Goal: Task Accomplishment & Management: Use online tool/utility

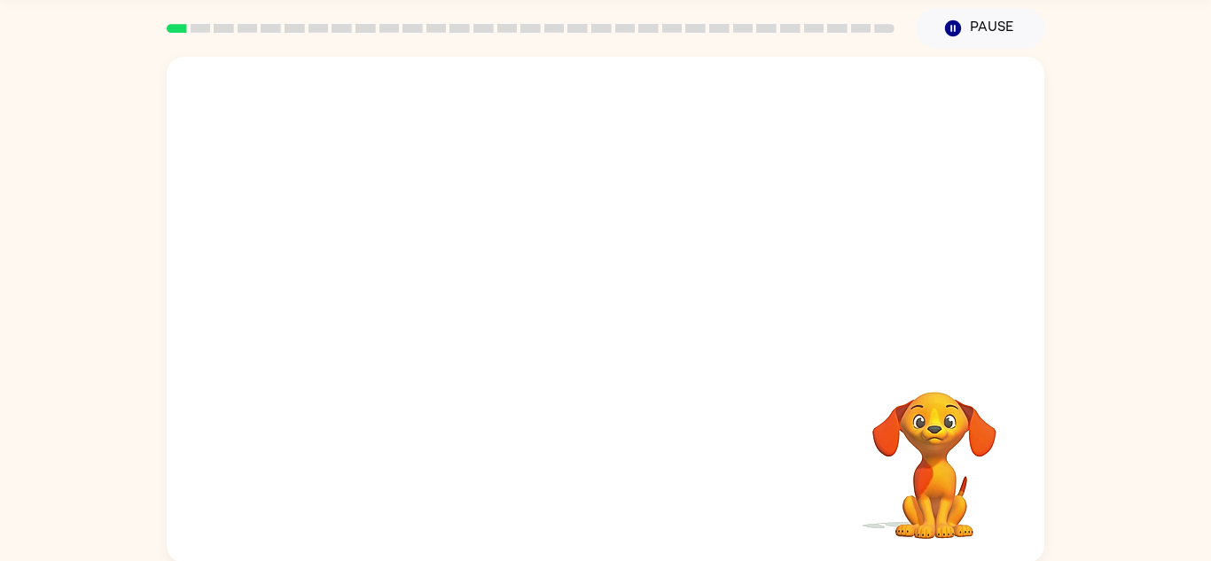
scroll to position [62, 0]
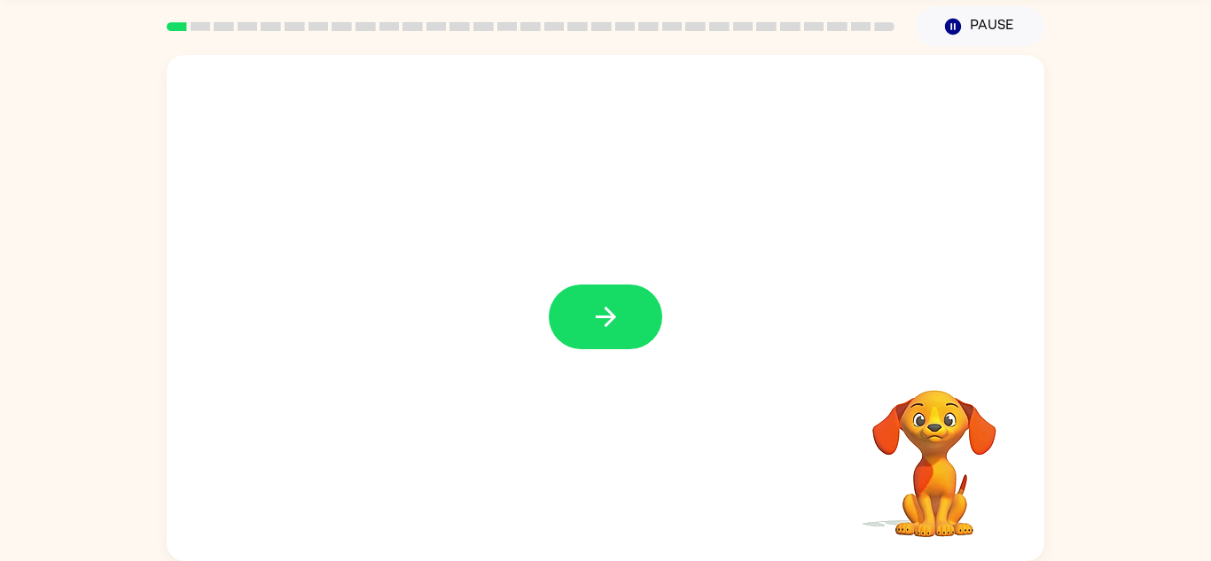
click at [619, 307] on icon "button" at bounding box center [605, 316] width 31 height 31
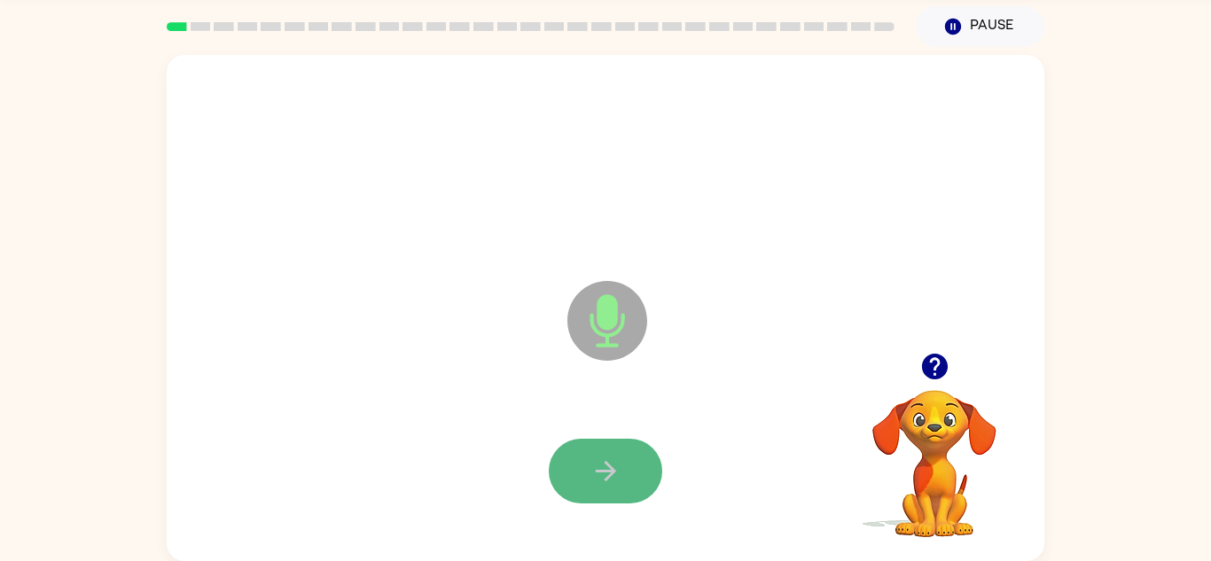
click at [617, 461] on icon "button" at bounding box center [605, 471] width 31 height 31
click at [611, 456] on icon "button" at bounding box center [605, 471] width 31 height 31
click at [599, 453] on button "button" at bounding box center [605, 471] width 113 height 65
click at [603, 449] on button "button" at bounding box center [605, 471] width 113 height 65
click at [605, 459] on icon "button" at bounding box center [605, 471] width 31 height 31
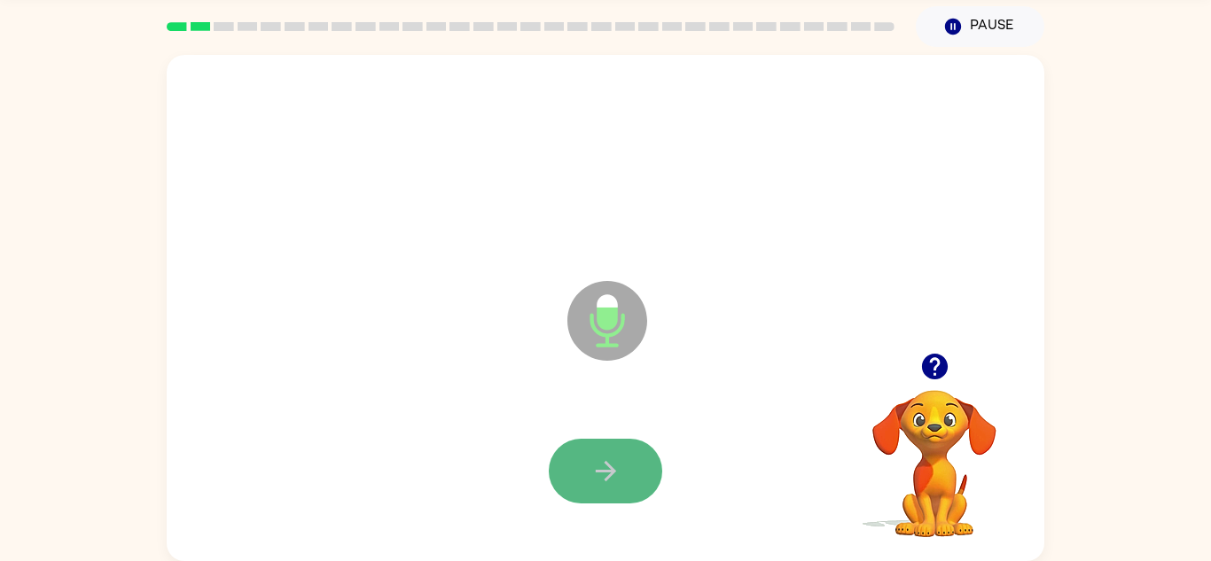
click at [606, 456] on icon "button" at bounding box center [605, 471] width 31 height 31
click at [612, 458] on icon "button" at bounding box center [605, 471] width 31 height 31
click at [605, 472] on icon "button" at bounding box center [605, 471] width 20 height 20
click at [605, 468] on icon "button" at bounding box center [605, 471] width 31 height 31
click at [606, 464] on icon "button" at bounding box center [605, 471] width 20 height 20
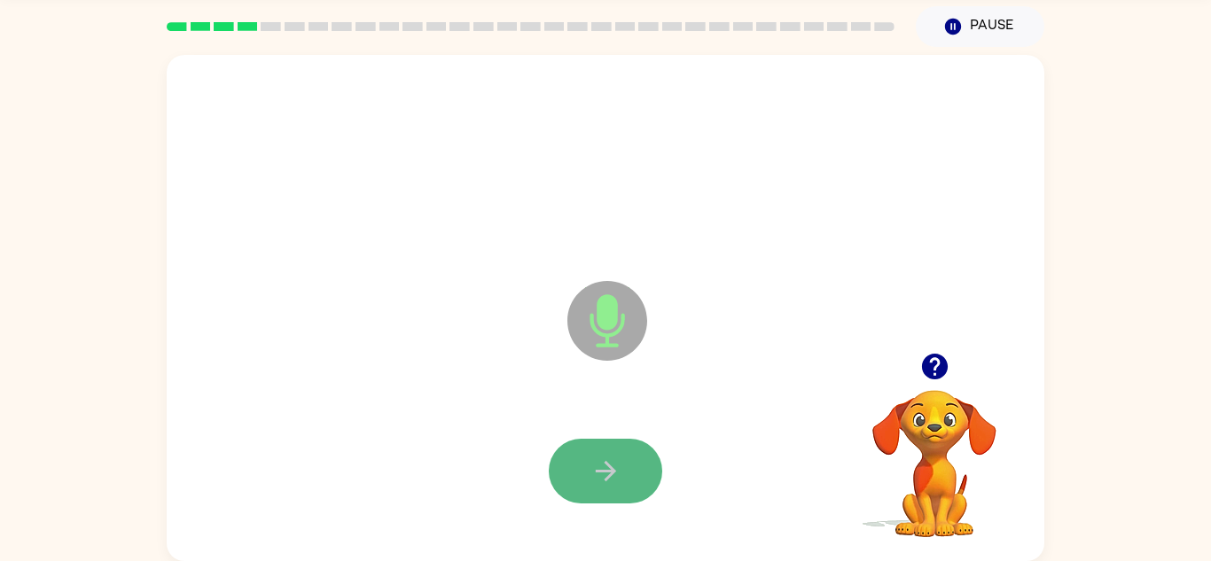
click at [606, 463] on icon "button" at bounding box center [605, 471] width 20 height 20
click at [604, 465] on icon "button" at bounding box center [605, 471] width 31 height 31
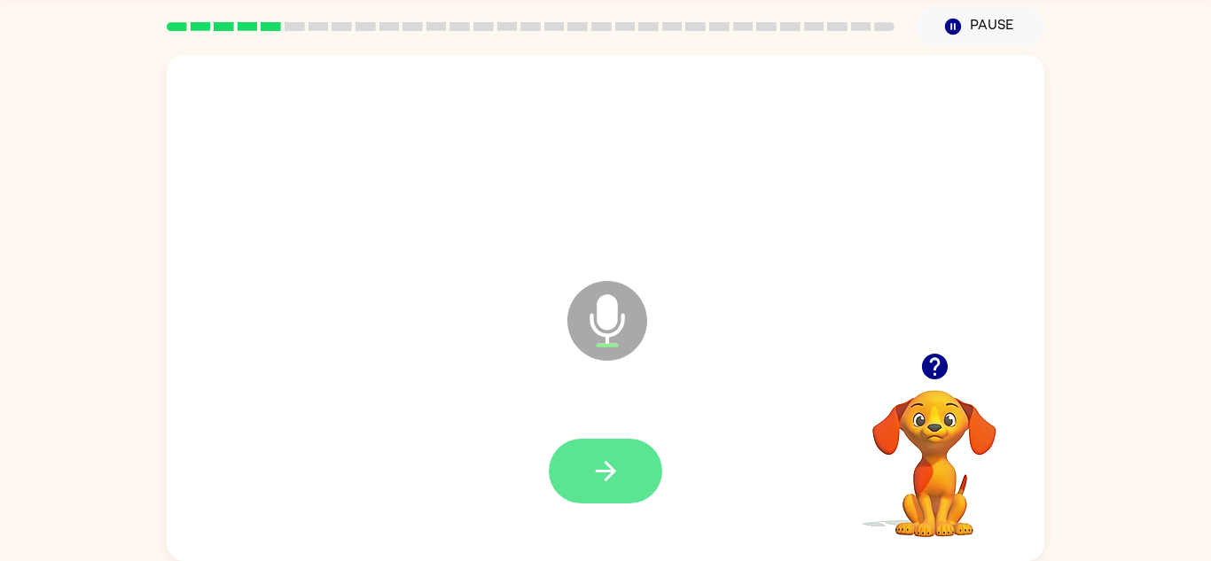
click at [606, 464] on icon "button" at bounding box center [605, 471] width 20 height 20
click at [601, 461] on icon "button" at bounding box center [605, 471] width 31 height 31
click at [609, 456] on icon "button" at bounding box center [605, 471] width 31 height 31
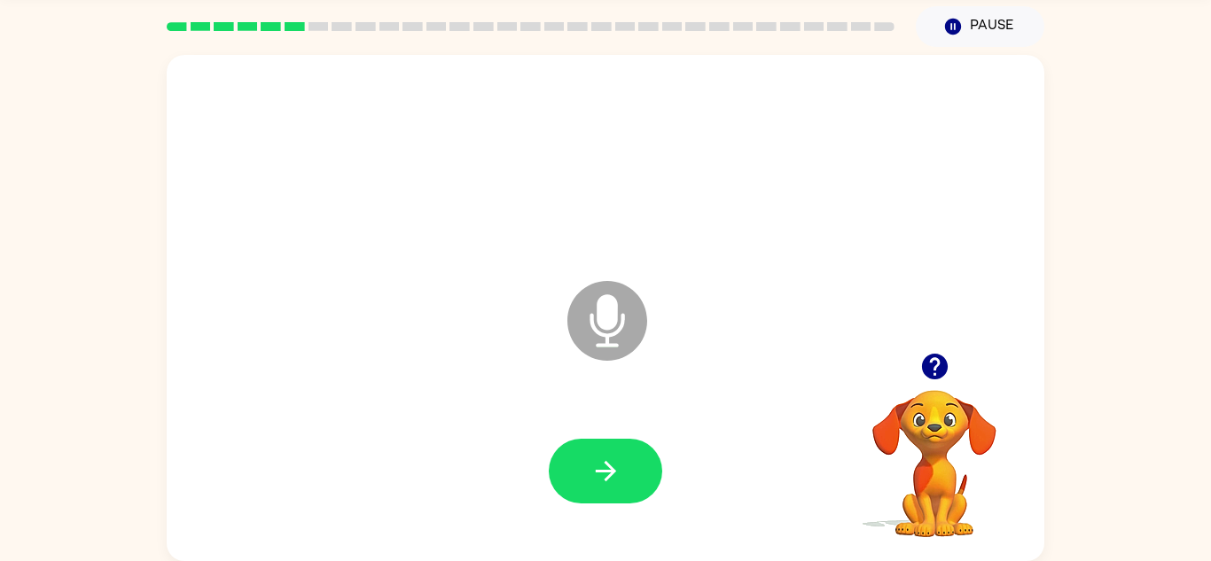
click at [938, 358] on icon "button" at bounding box center [934, 367] width 26 height 26
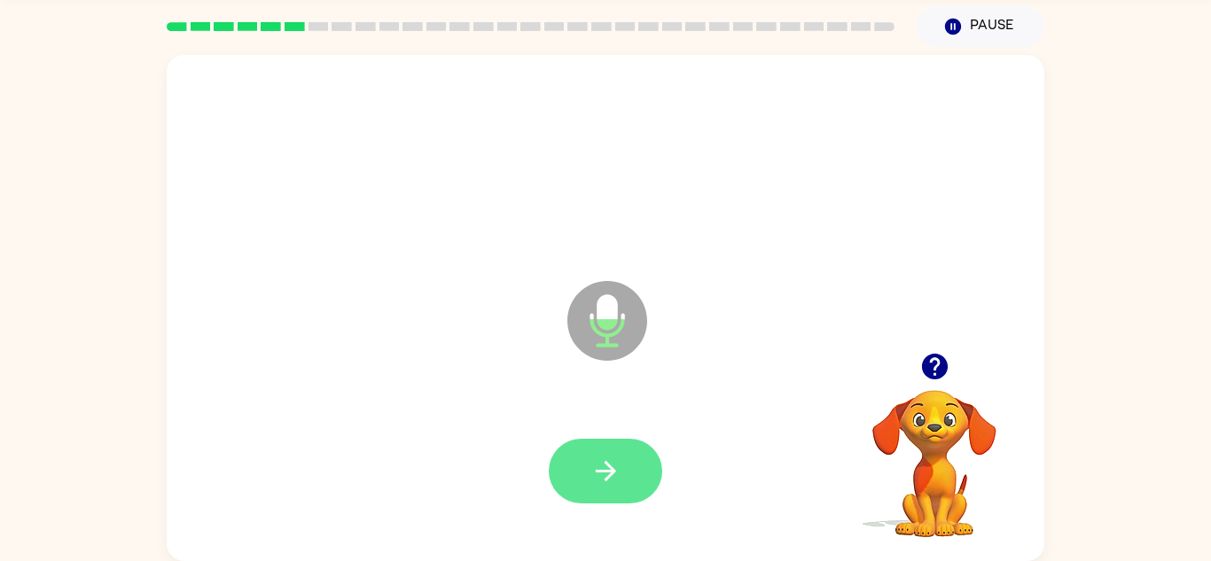
click at [622, 476] on button "button" at bounding box center [605, 471] width 113 height 65
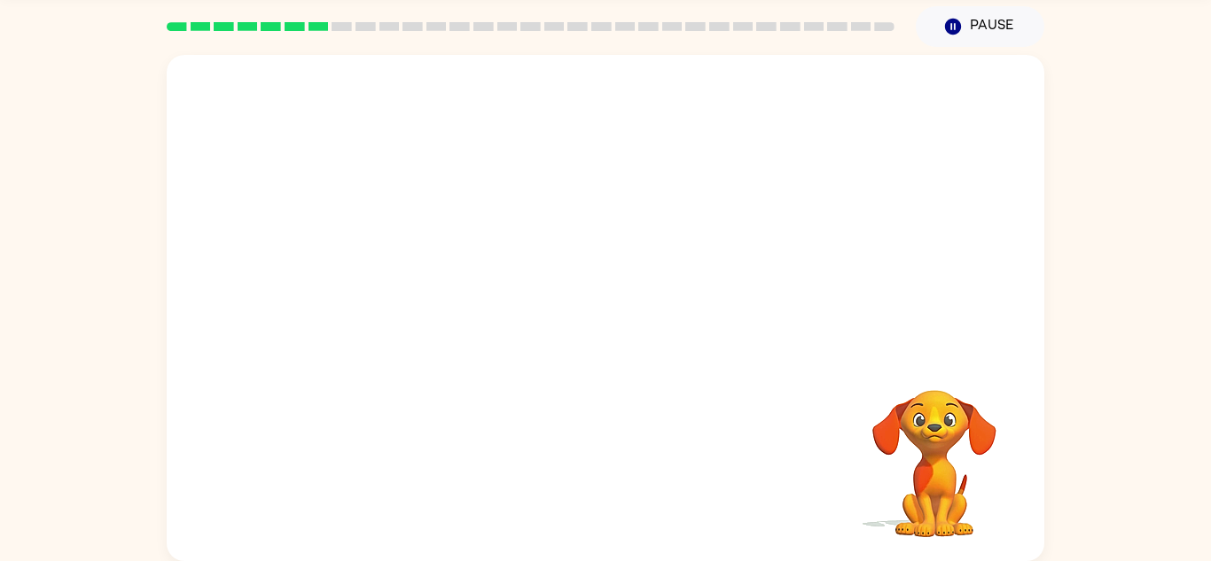
click at [620, 478] on div "Your browser must support playing .mp4 files to use Literably. Please try using…" at bounding box center [605, 308] width 877 height 506
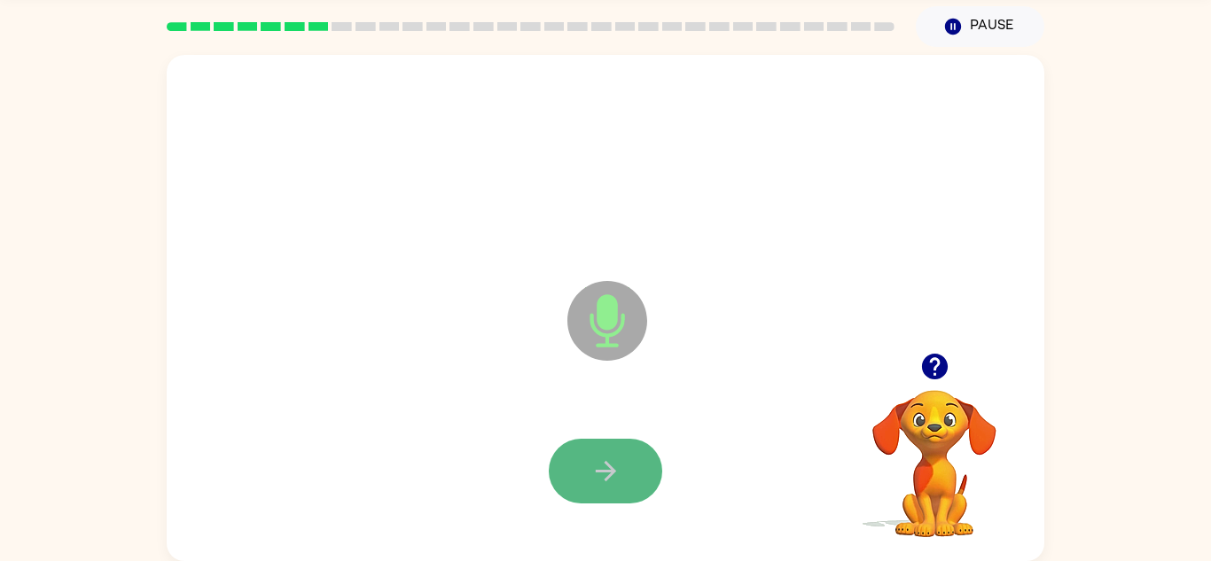
click at [625, 473] on button "button" at bounding box center [605, 471] width 113 height 65
click at [609, 473] on icon "button" at bounding box center [605, 471] width 20 height 20
click at [604, 464] on icon "button" at bounding box center [605, 471] width 31 height 31
click at [607, 458] on icon "button" at bounding box center [605, 471] width 31 height 31
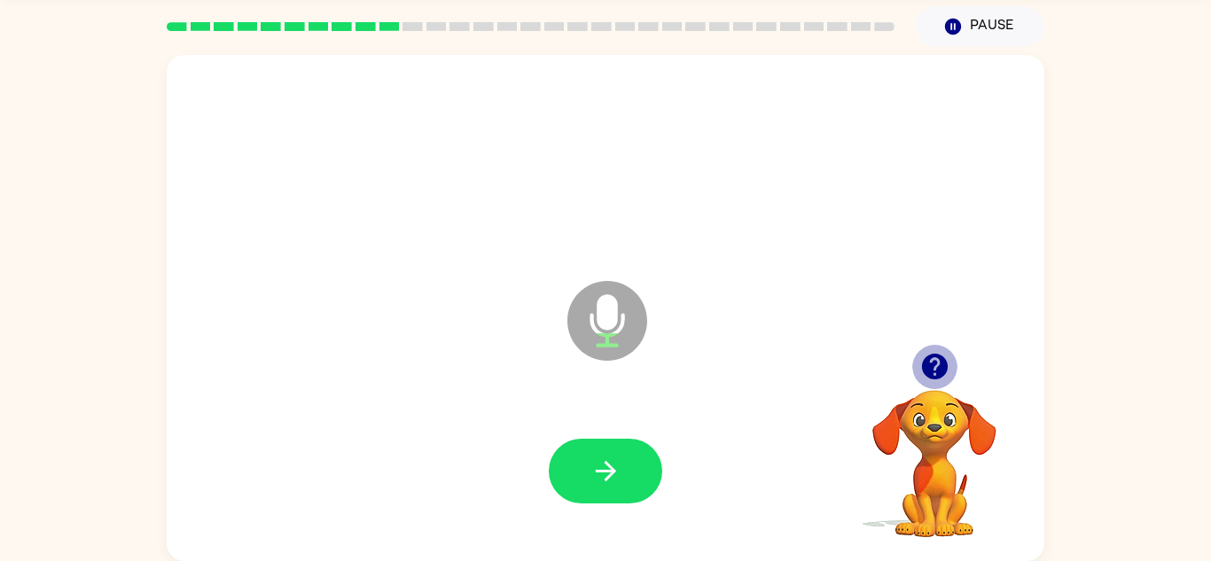
click at [940, 359] on icon "button" at bounding box center [934, 367] width 26 height 26
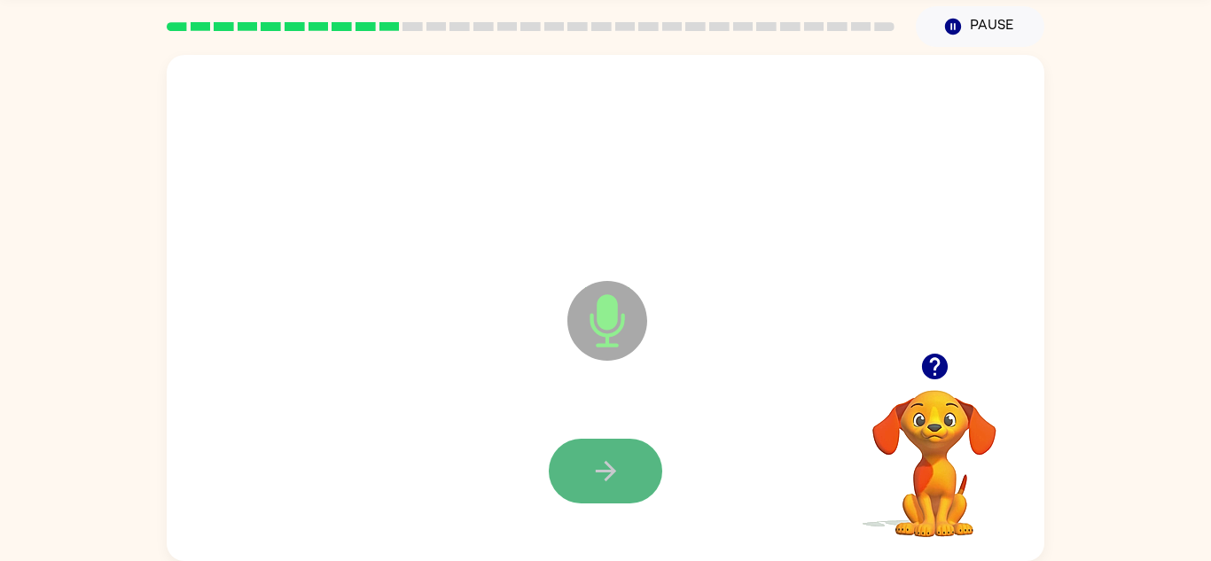
click at [603, 478] on icon "button" at bounding box center [605, 471] width 31 height 31
click at [606, 475] on icon "button" at bounding box center [605, 471] width 31 height 31
click at [613, 479] on icon "button" at bounding box center [605, 471] width 31 height 31
click at [596, 470] on icon "button" at bounding box center [605, 471] width 20 height 20
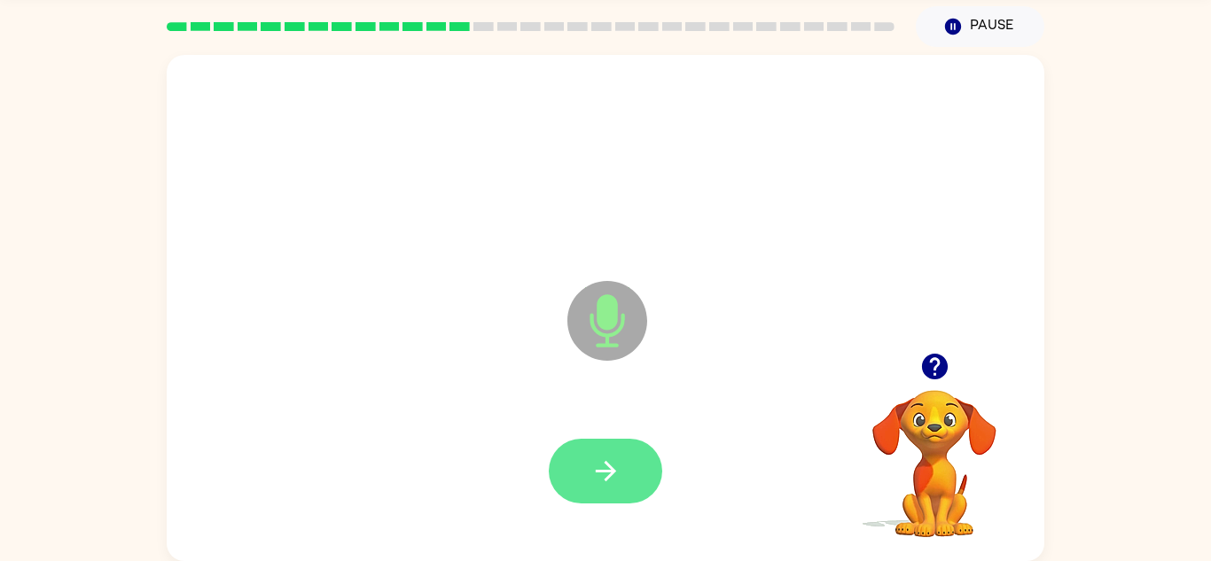
click at [596, 467] on icon "button" at bounding box center [605, 471] width 31 height 31
click at [593, 467] on icon "button" at bounding box center [605, 471] width 31 height 31
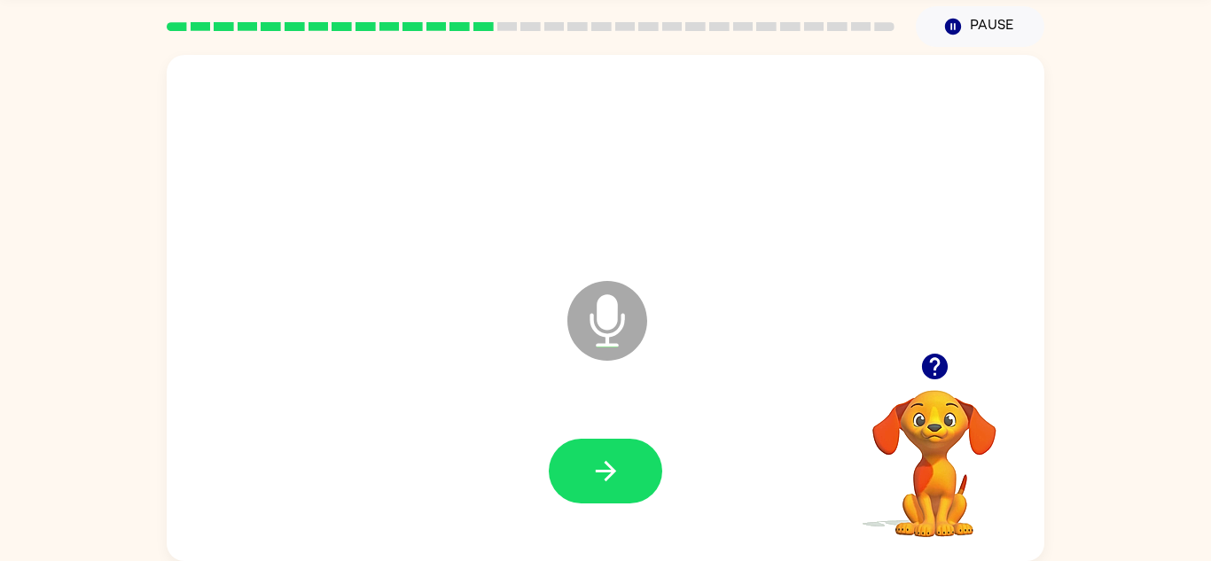
click at [936, 355] on icon "button" at bounding box center [934, 367] width 26 height 26
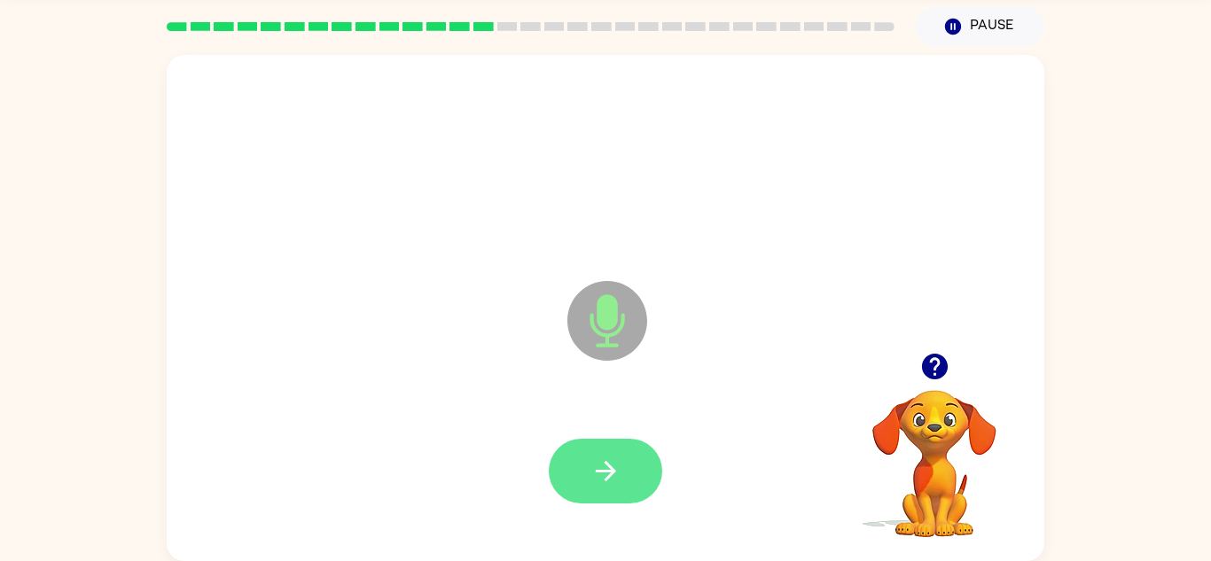
click at [594, 462] on icon "button" at bounding box center [605, 471] width 31 height 31
click at [601, 468] on icon "button" at bounding box center [605, 471] width 31 height 31
click at [596, 463] on icon "button" at bounding box center [605, 471] width 31 height 31
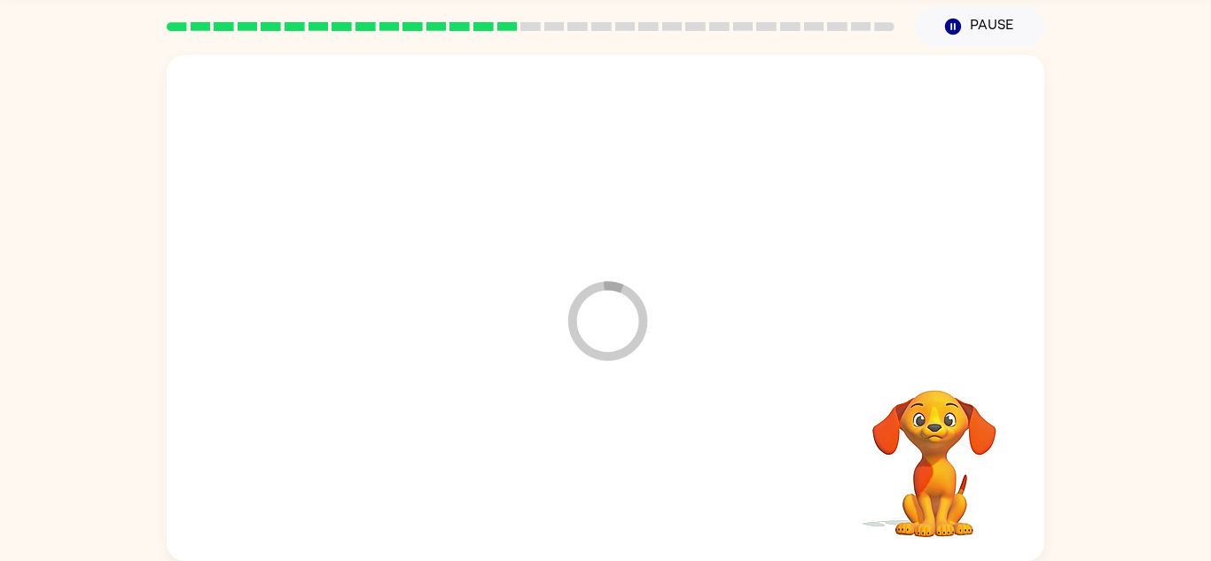
click at [596, 464] on div at bounding box center [605, 471] width 842 height 145
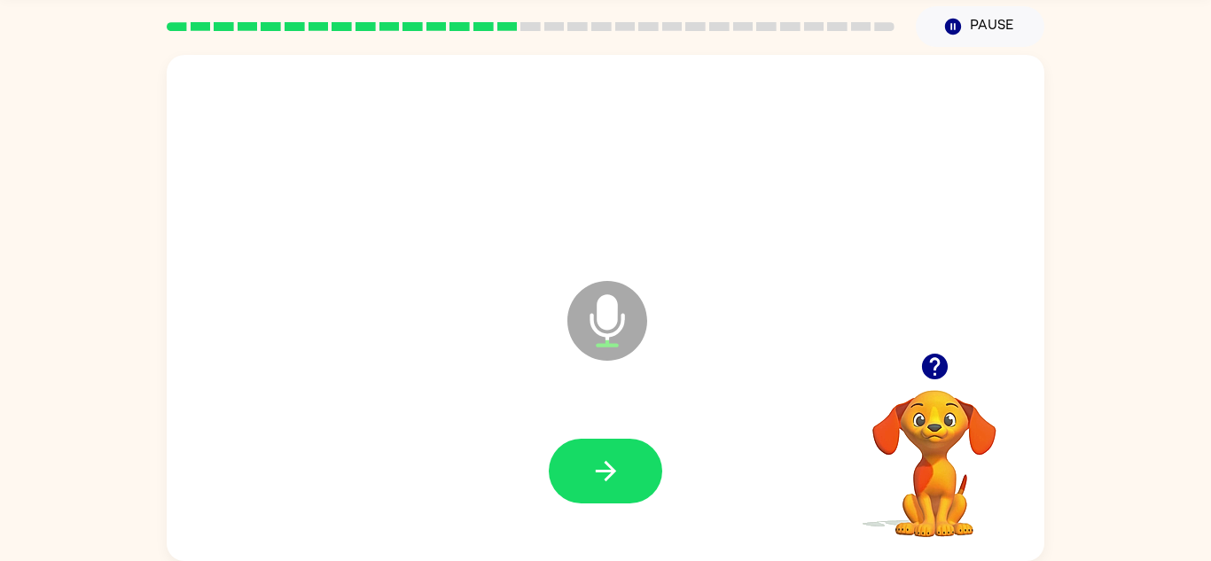
click at [596, 464] on icon "button" at bounding box center [605, 471] width 31 height 31
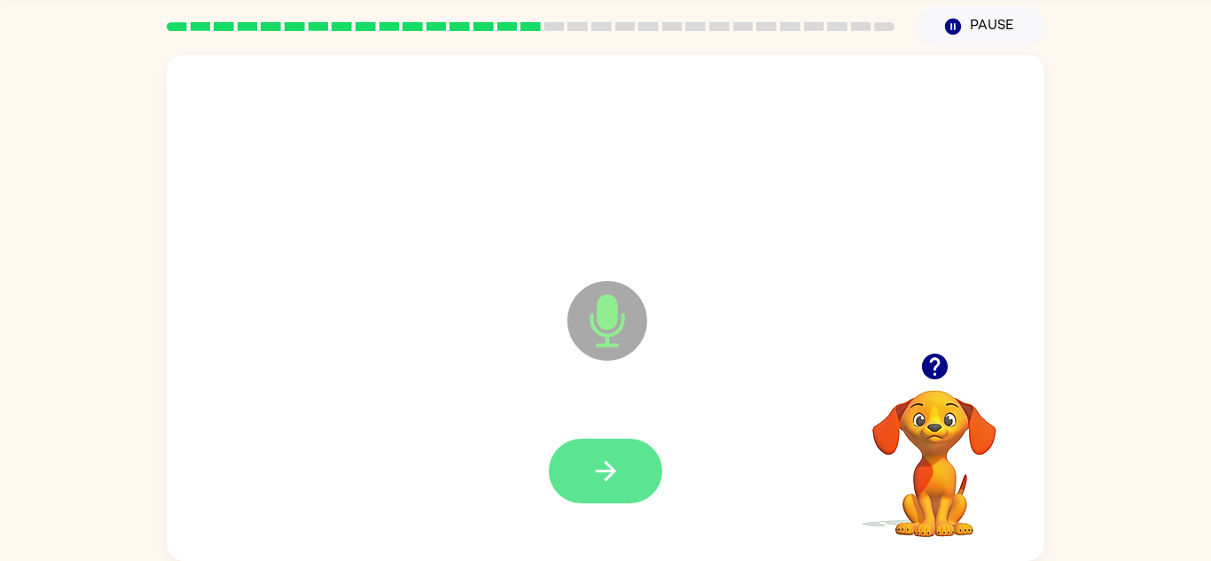
click at [600, 465] on icon "button" at bounding box center [605, 471] width 31 height 31
click at [599, 464] on icon "button" at bounding box center [605, 471] width 31 height 31
click at [603, 466] on icon "button" at bounding box center [605, 471] width 31 height 31
click at [599, 459] on icon "button" at bounding box center [605, 471] width 31 height 31
click at [604, 458] on icon "button" at bounding box center [605, 471] width 31 height 31
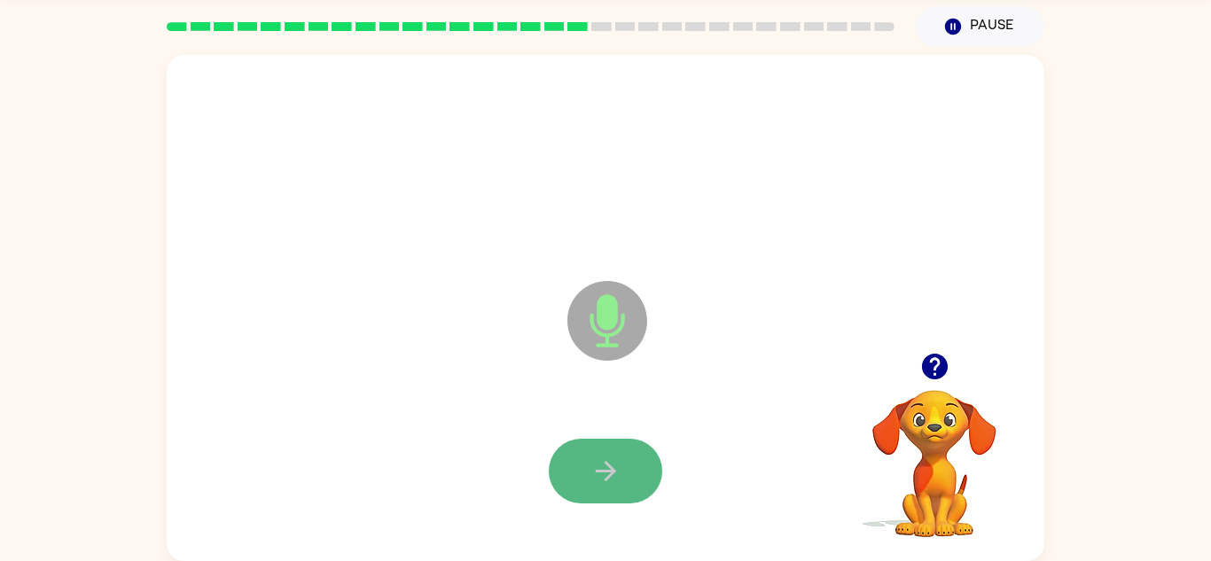
click at [604, 456] on icon "button" at bounding box center [605, 471] width 31 height 31
click at [610, 441] on button "button" at bounding box center [605, 471] width 113 height 65
click at [605, 442] on button "button" at bounding box center [605, 471] width 113 height 65
click at [604, 459] on icon "button" at bounding box center [605, 471] width 31 height 31
click at [608, 460] on icon "button" at bounding box center [605, 471] width 31 height 31
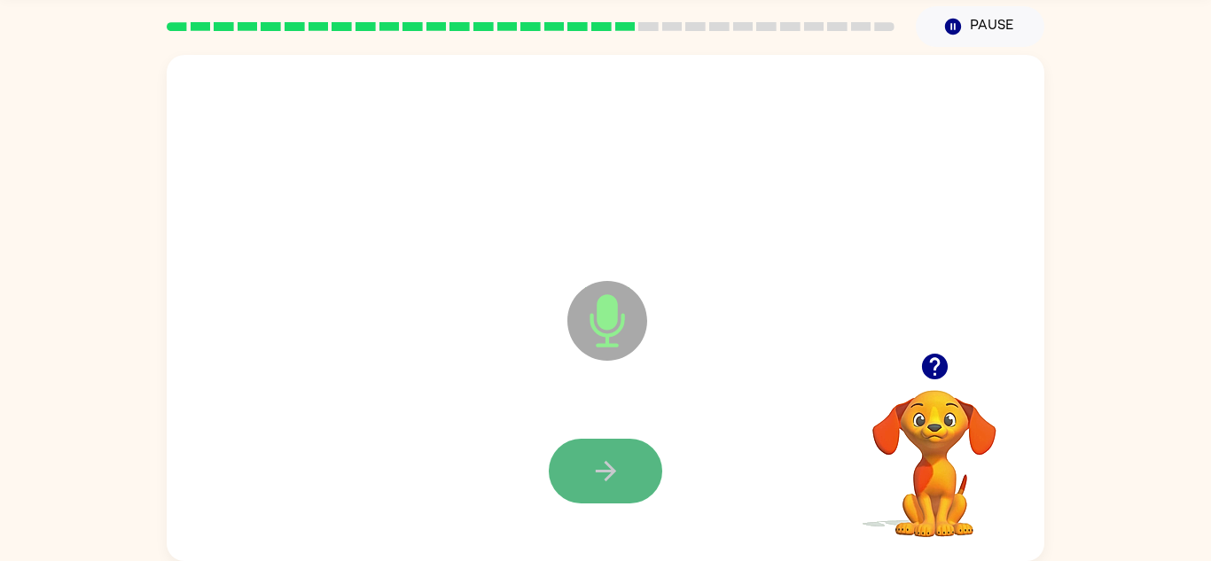
click at [607, 464] on icon "button" at bounding box center [605, 471] width 20 height 20
click at [608, 465] on icon "button" at bounding box center [605, 471] width 20 height 20
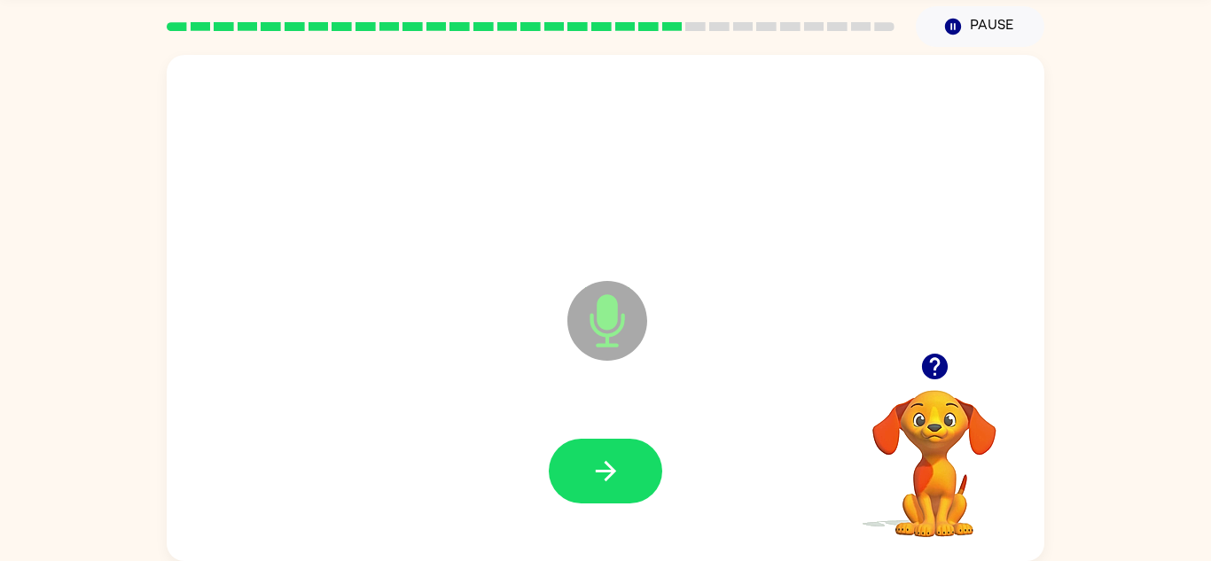
click at [608, 465] on icon "button" at bounding box center [605, 471] width 20 height 20
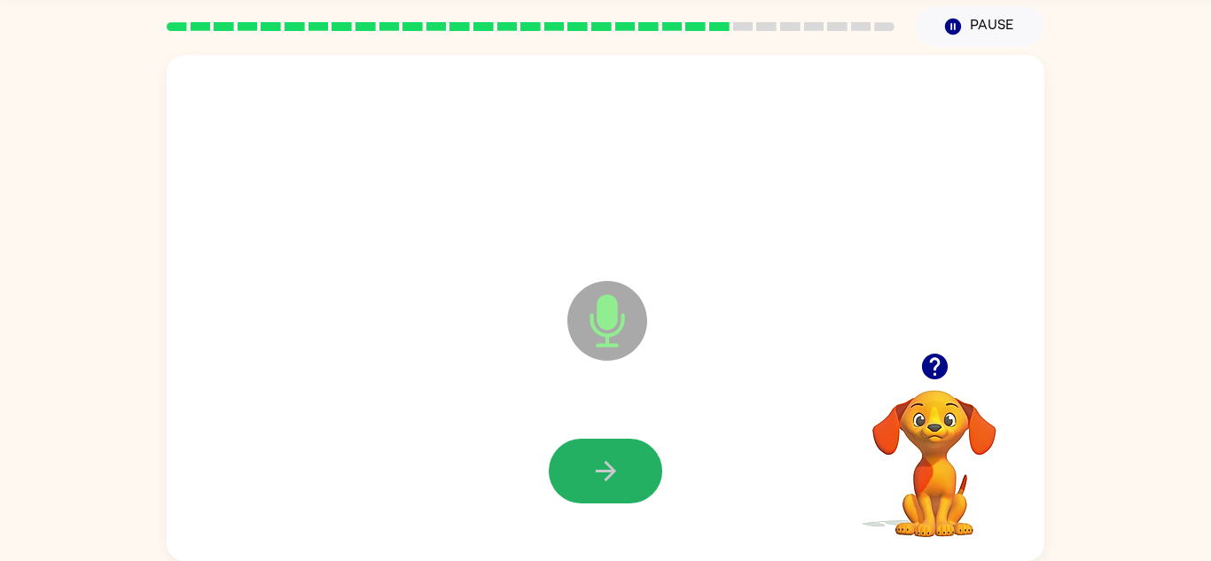
click at [608, 465] on icon "button" at bounding box center [605, 471] width 20 height 20
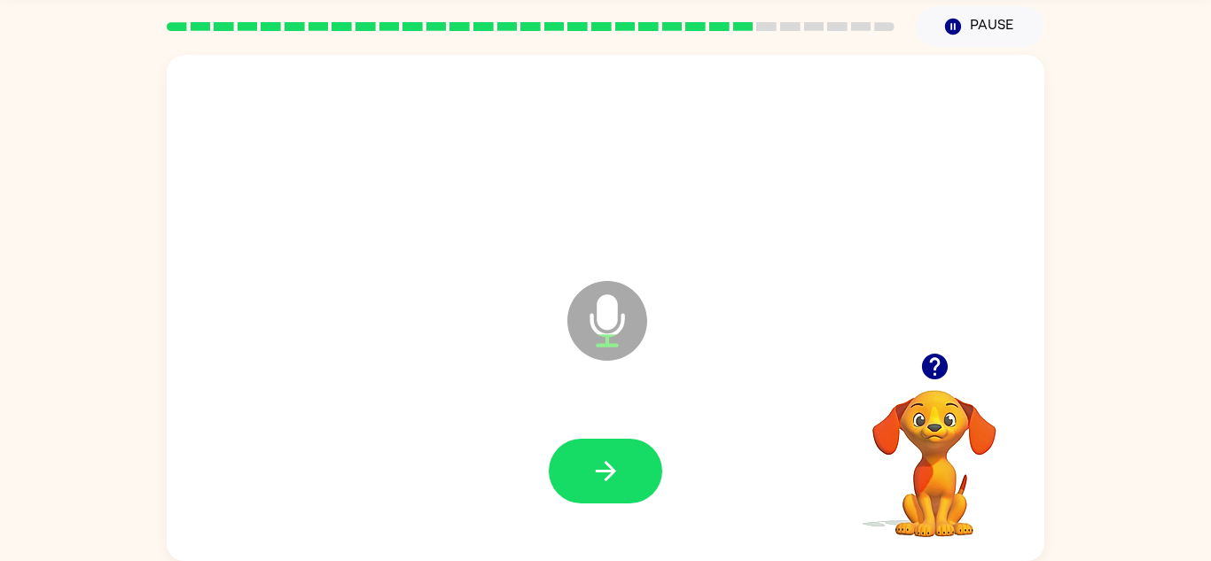
click at [608, 465] on icon "button" at bounding box center [605, 471] width 20 height 20
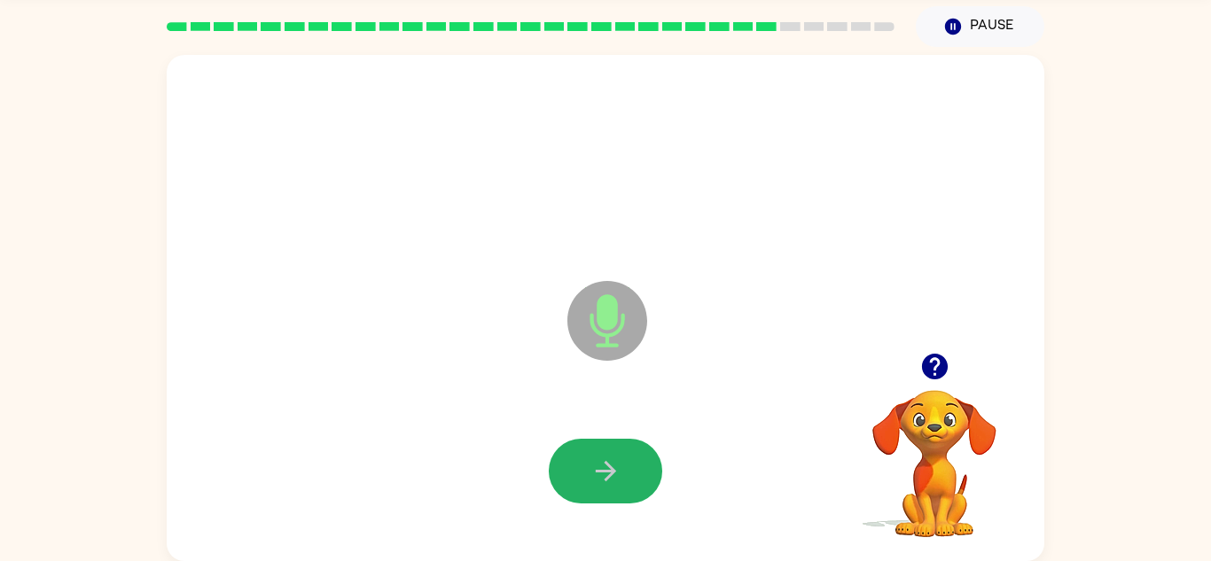
click at [608, 465] on icon "button" at bounding box center [605, 471] width 20 height 20
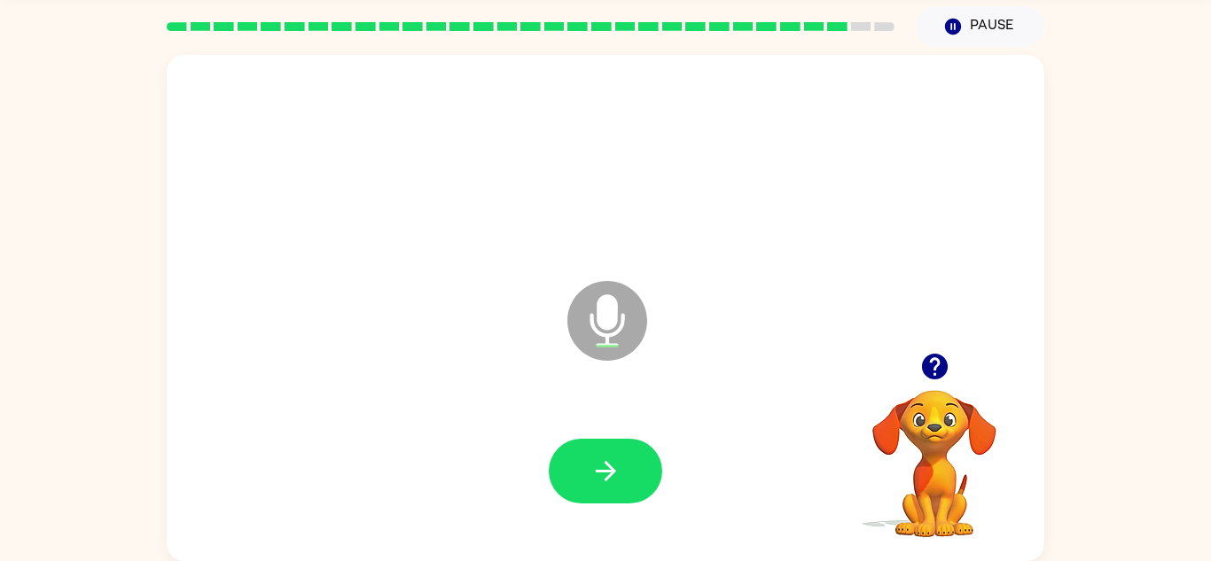
click at [608, 465] on icon "button" at bounding box center [605, 471] width 20 height 20
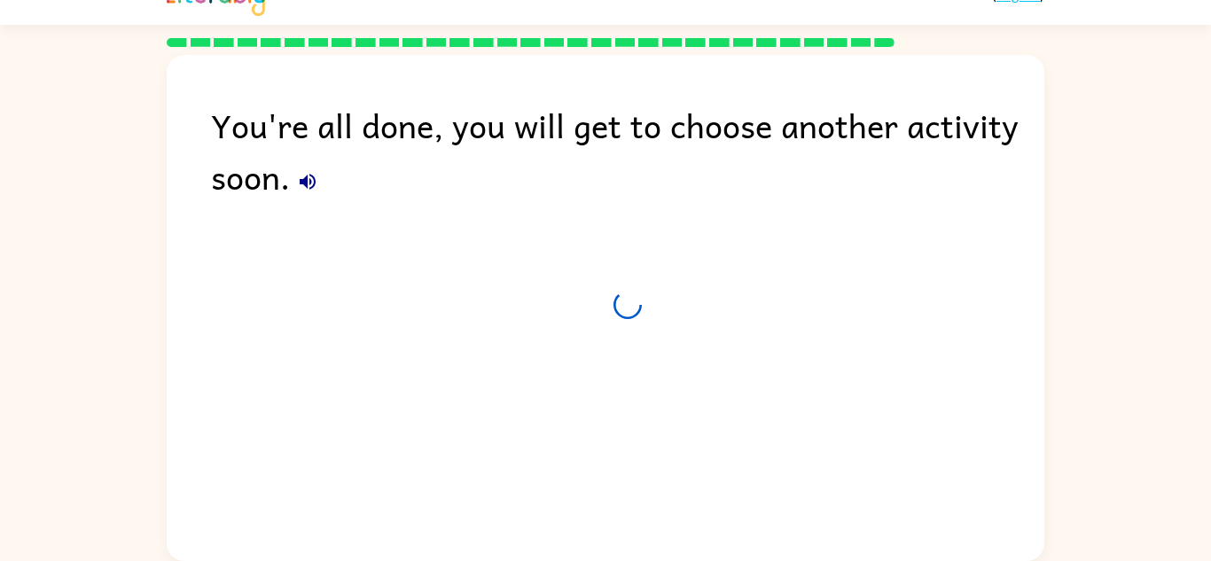
scroll to position [30, 0]
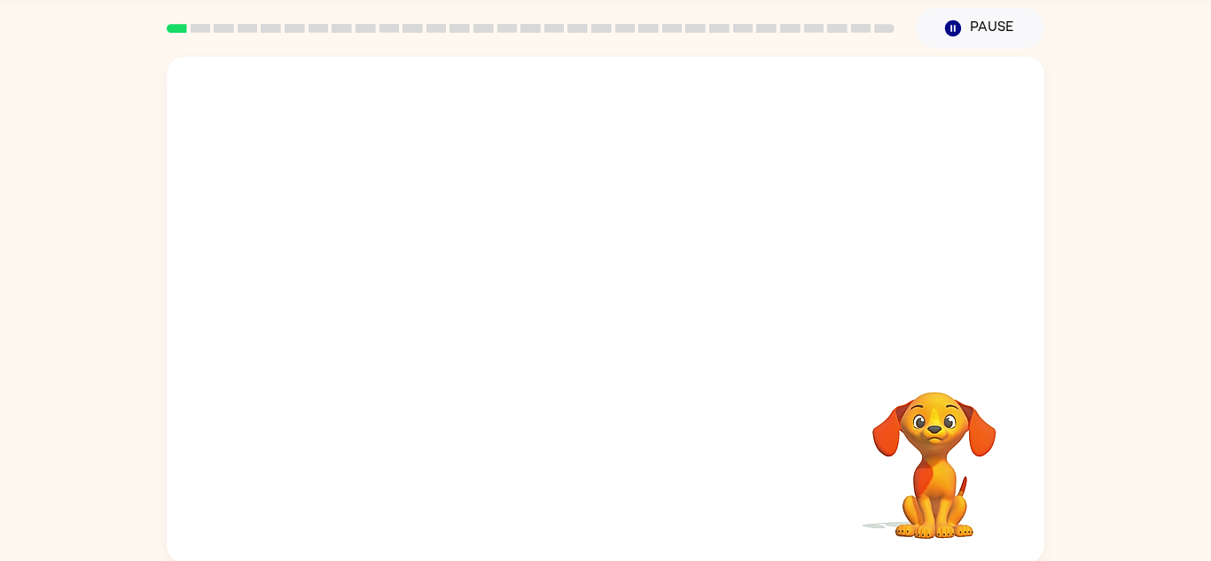
scroll to position [62, 0]
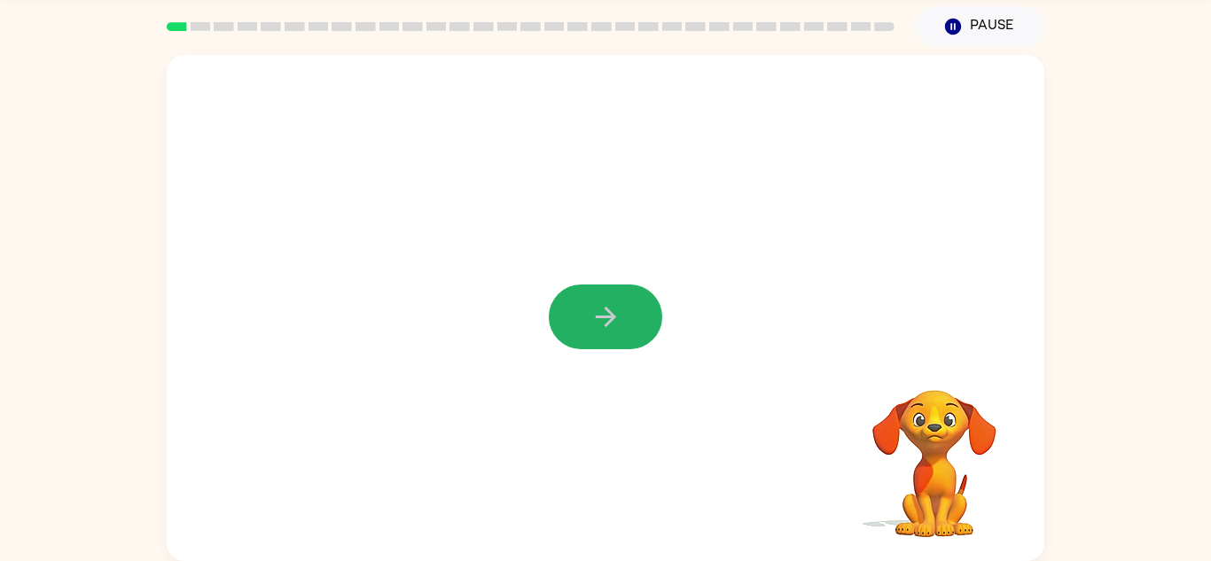
click at [597, 329] on icon "button" at bounding box center [605, 316] width 31 height 31
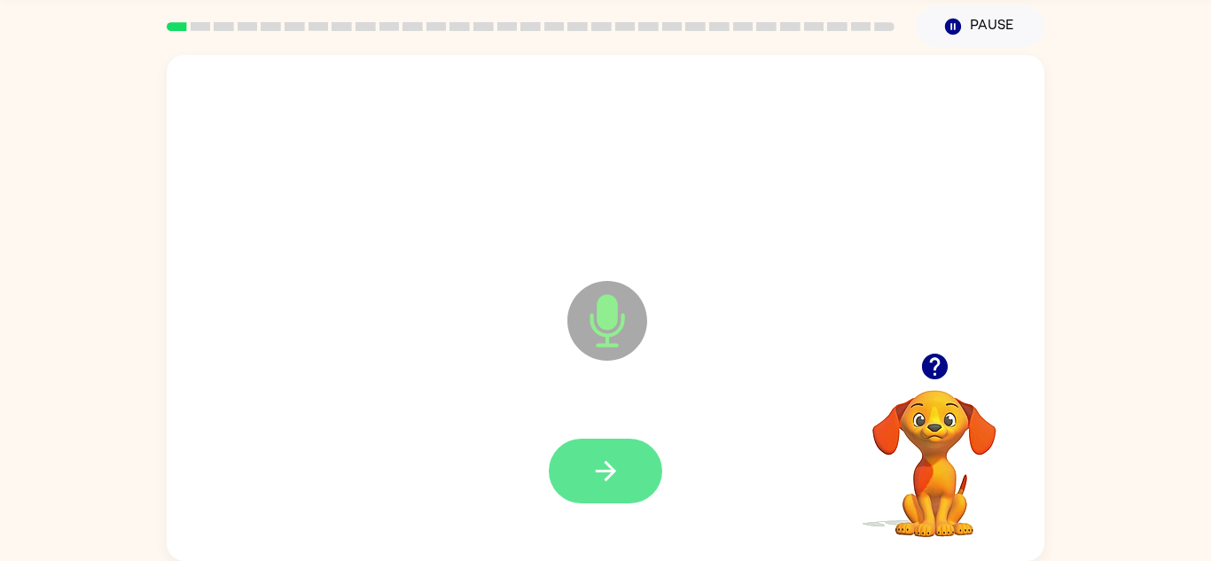
click at [632, 455] on button "button" at bounding box center [605, 471] width 113 height 65
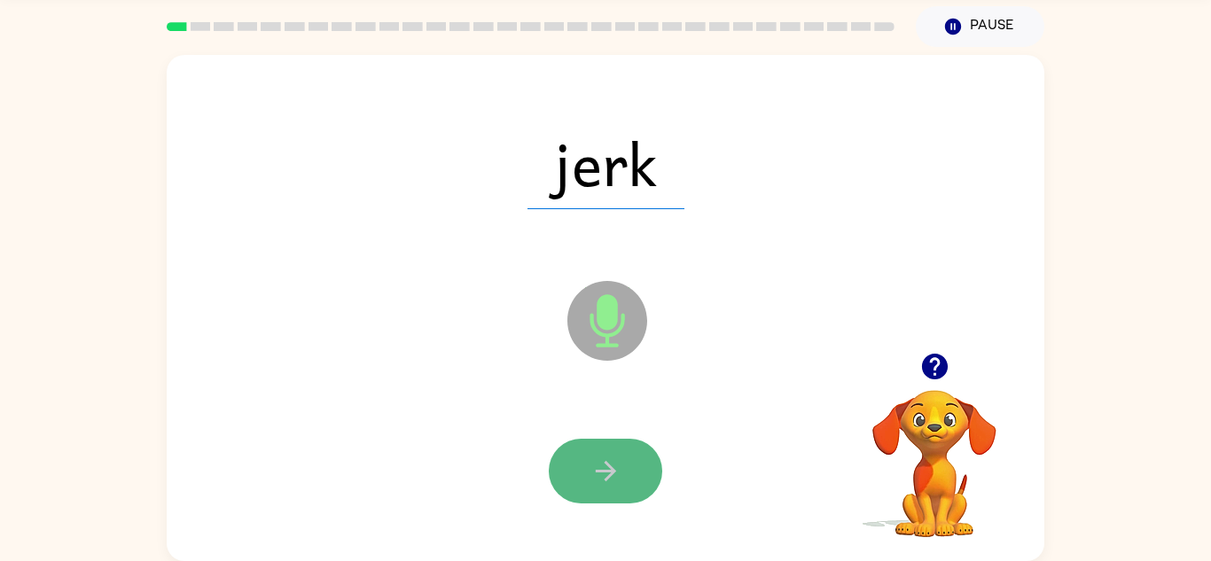
click at [620, 460] on icon "button" at bounding box center [605, 471] width 31 height 31
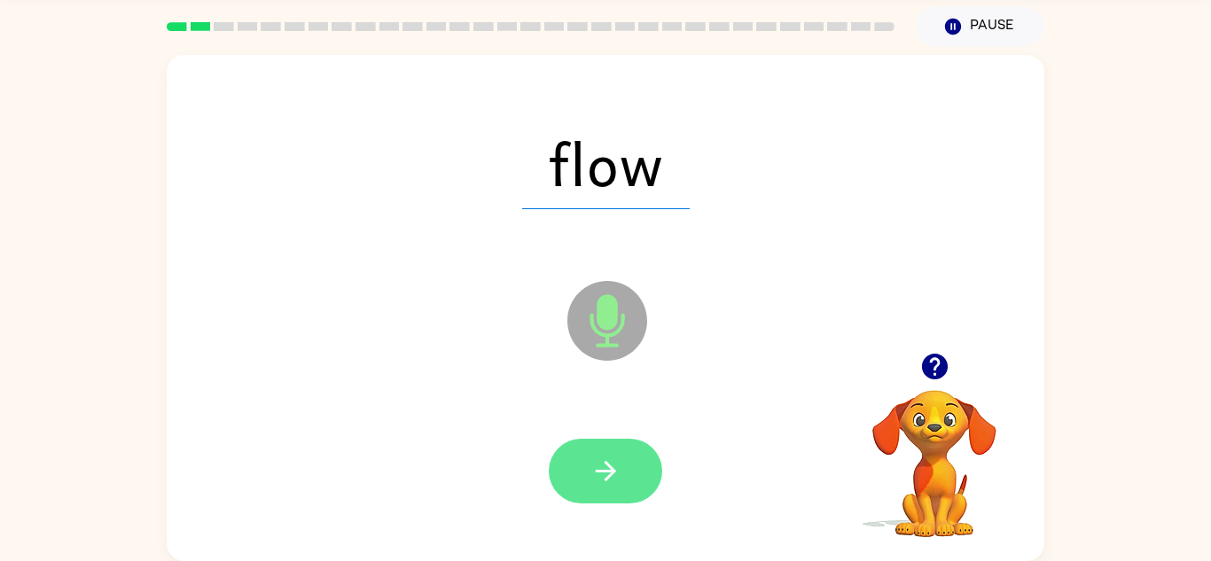
click at [621, 453] on button "button" at bounding box center [605, 471] width 113 height 65
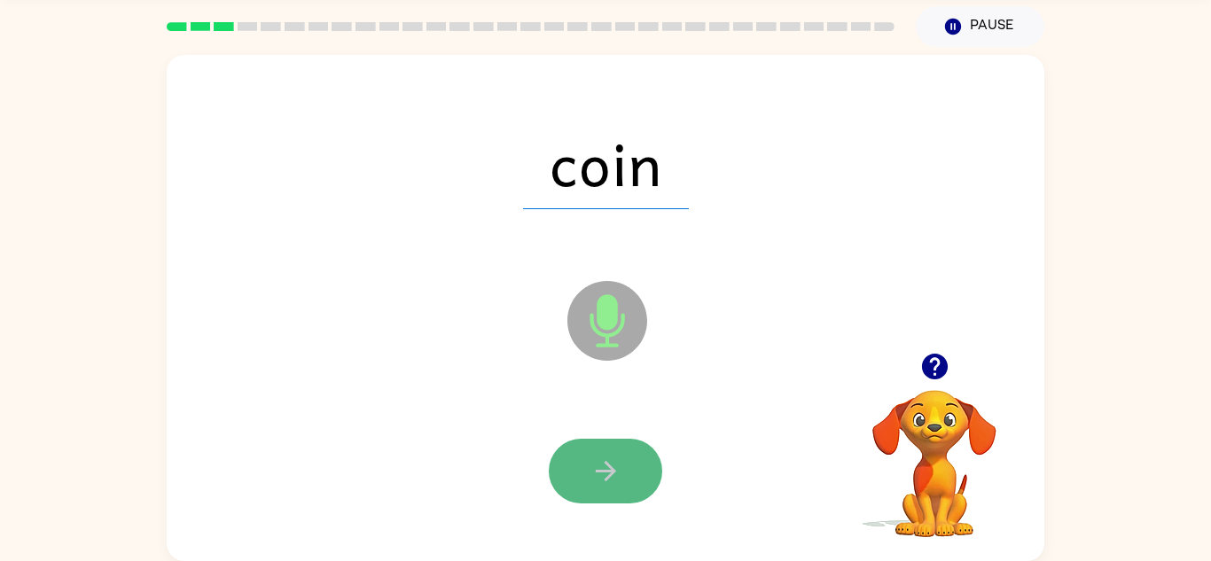
click at [620, 456] on icon "button" at bounding box center [605, 471] width 31 height 31
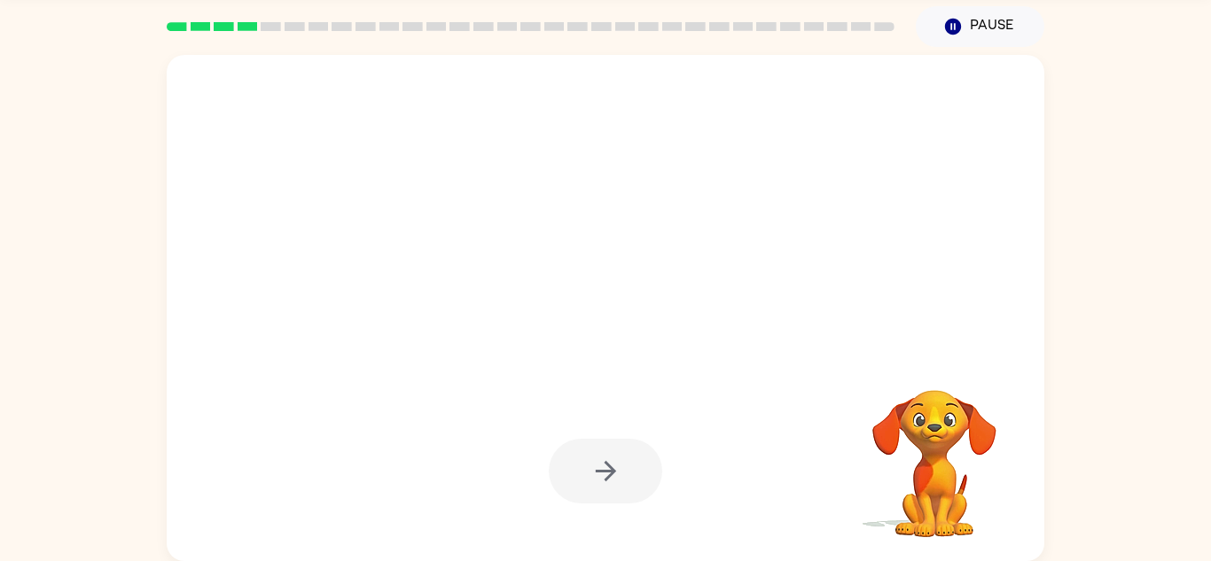
click at [622, 455] on div at bounding box center [605, 471] width 113 height 65
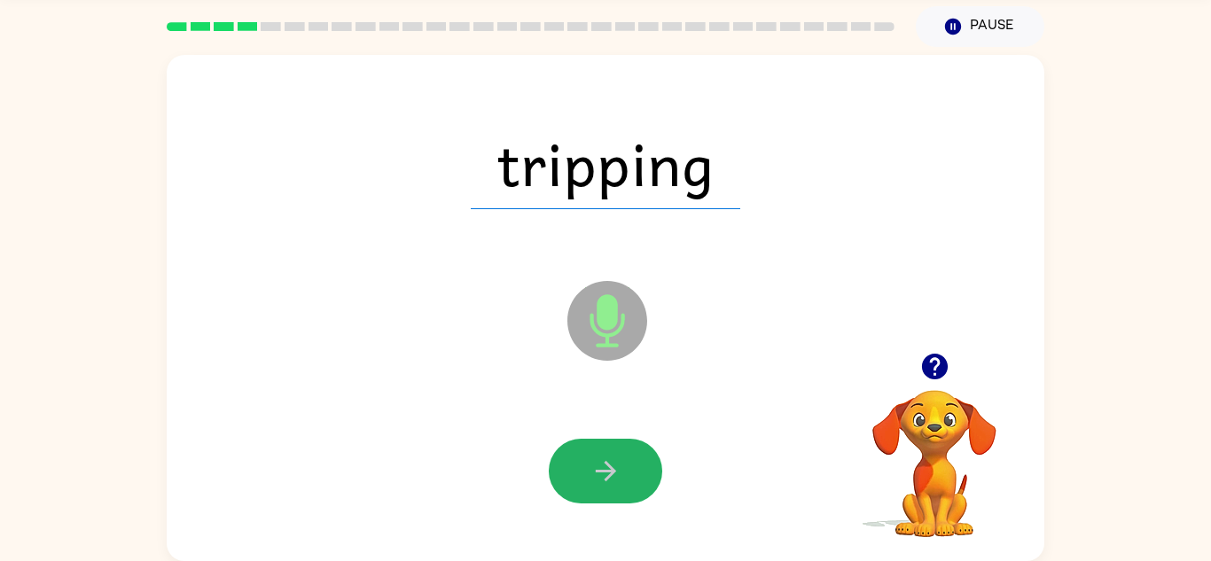
click at [622, 455] on button "button" at bounding box center [605, 471] width 113 height 65
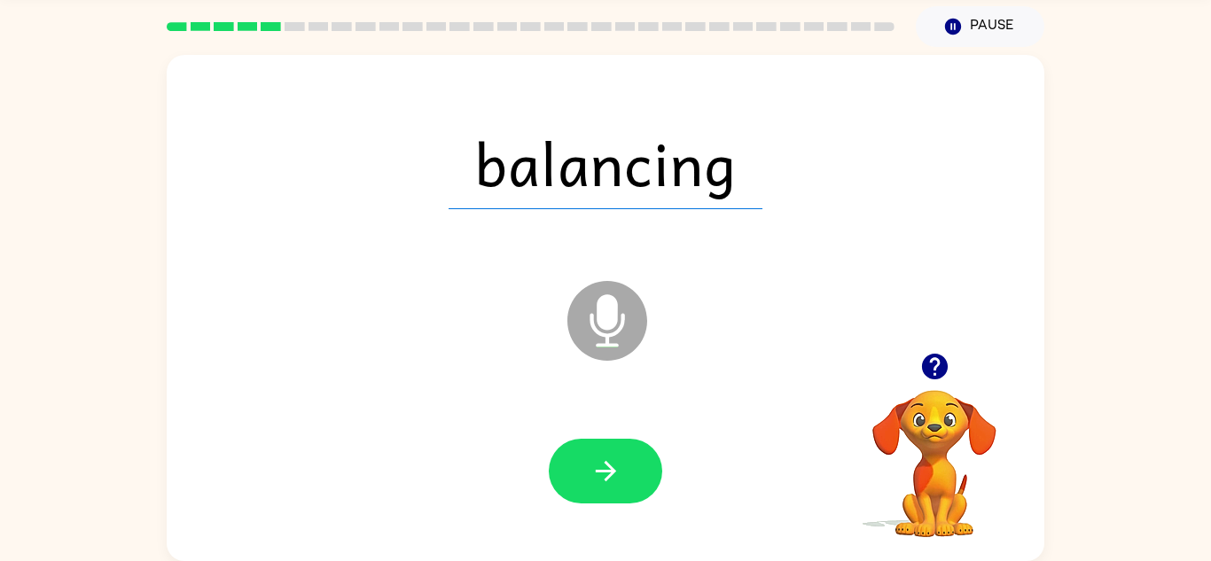
click at [622, 455] on button "button" at bounding box center [605, 471] width 113 height 65
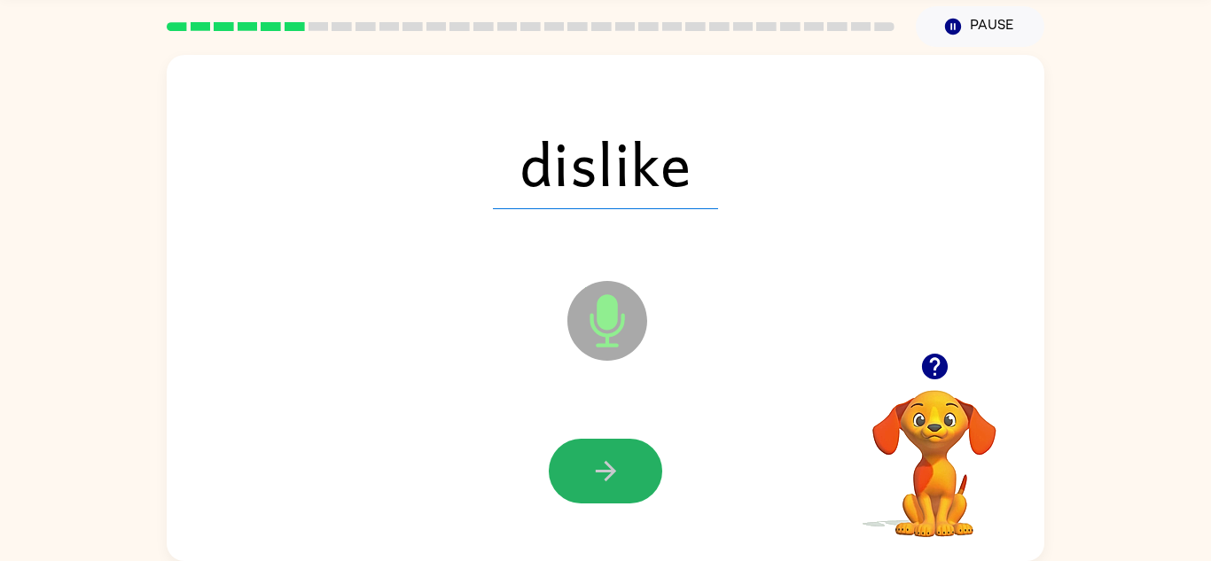
click at [622, 455] on button "button" at bounding box center [605, 471] width 113 height 65
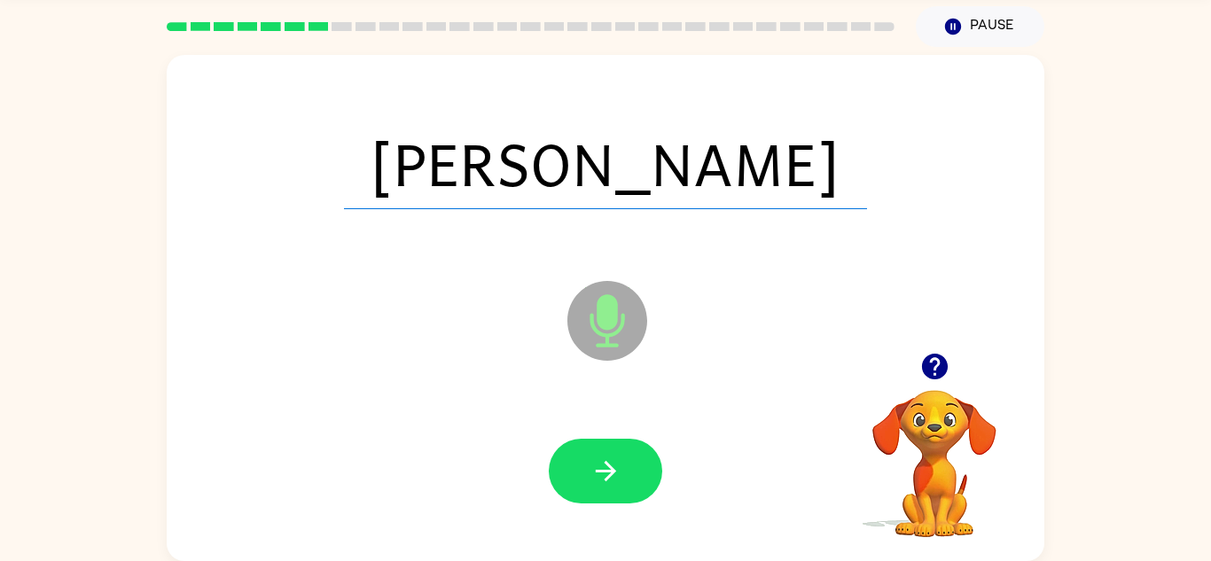
click at [622, 455] on button "button" at bounding box center [605, 471] width 113 height 65
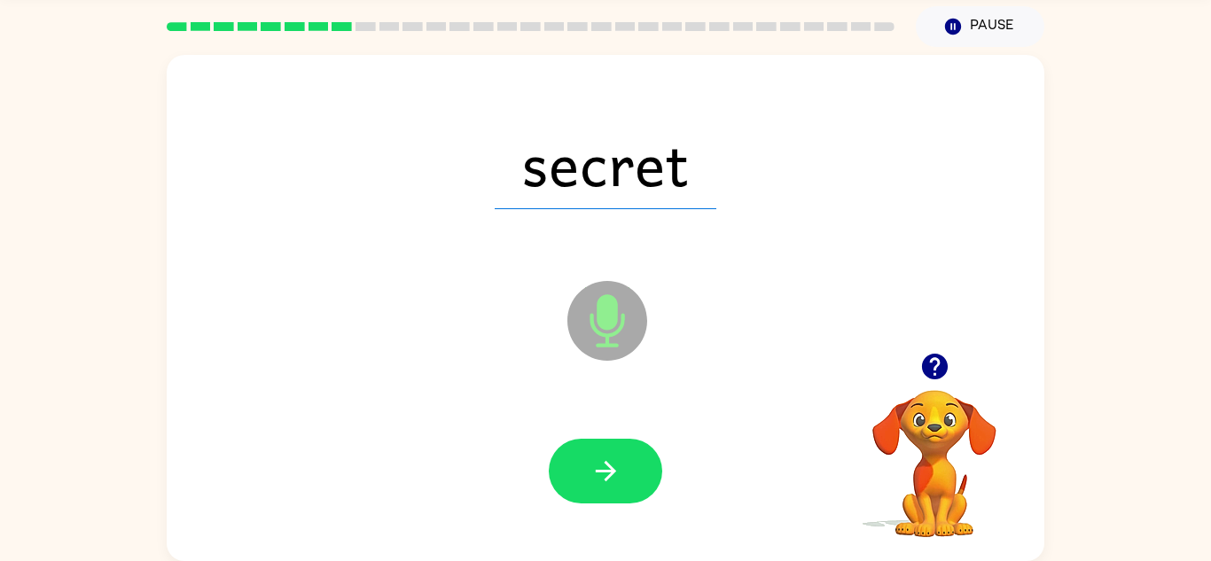
click at [622, 455] on button "button" at bounding box center [605, 471] width 113 height 65
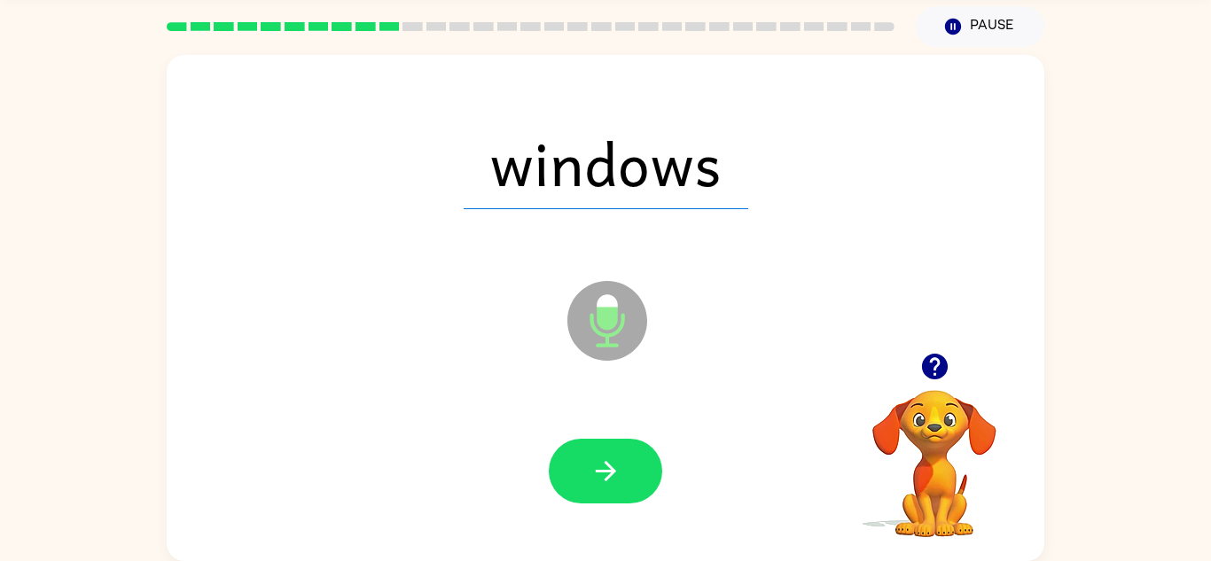
click at [622, 455] on button "button" at bounding box center [605, 471] width 113 height 65
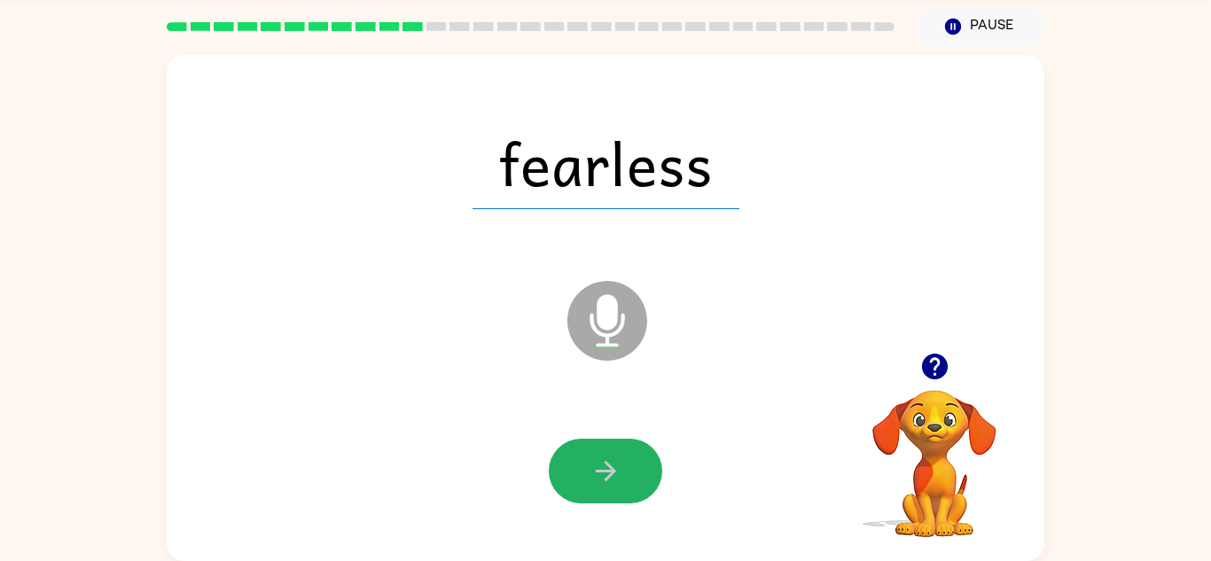
click at [622, 455] on button "button" at bounding box center [605, 471] width 113 height 65
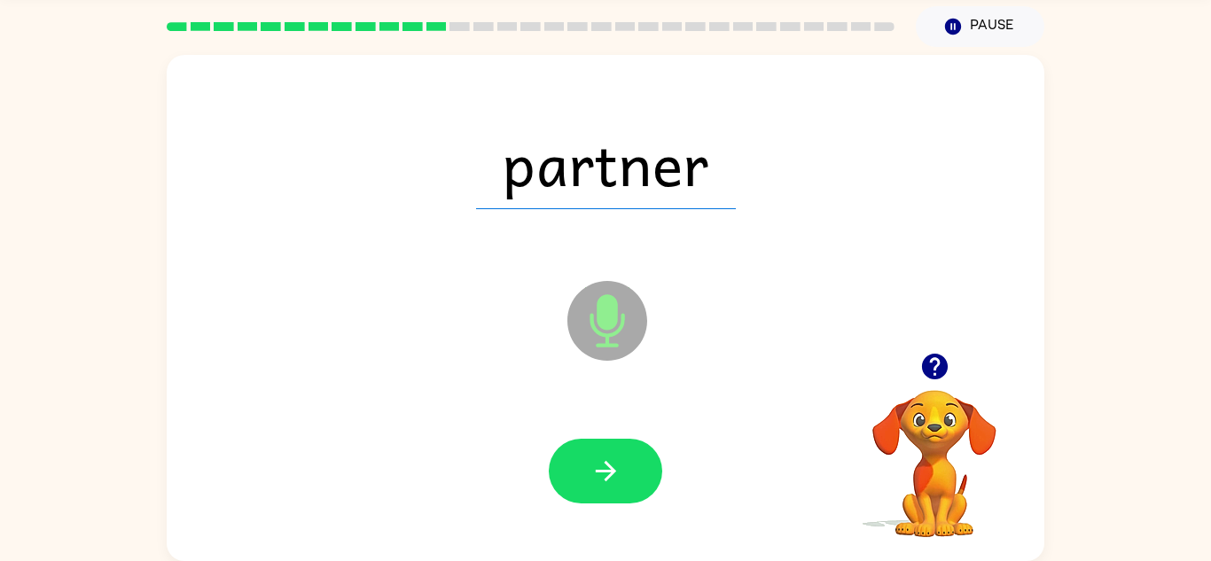
click at [622, 455] on button "button" at bounding box center [605, 471] width 113 height 65
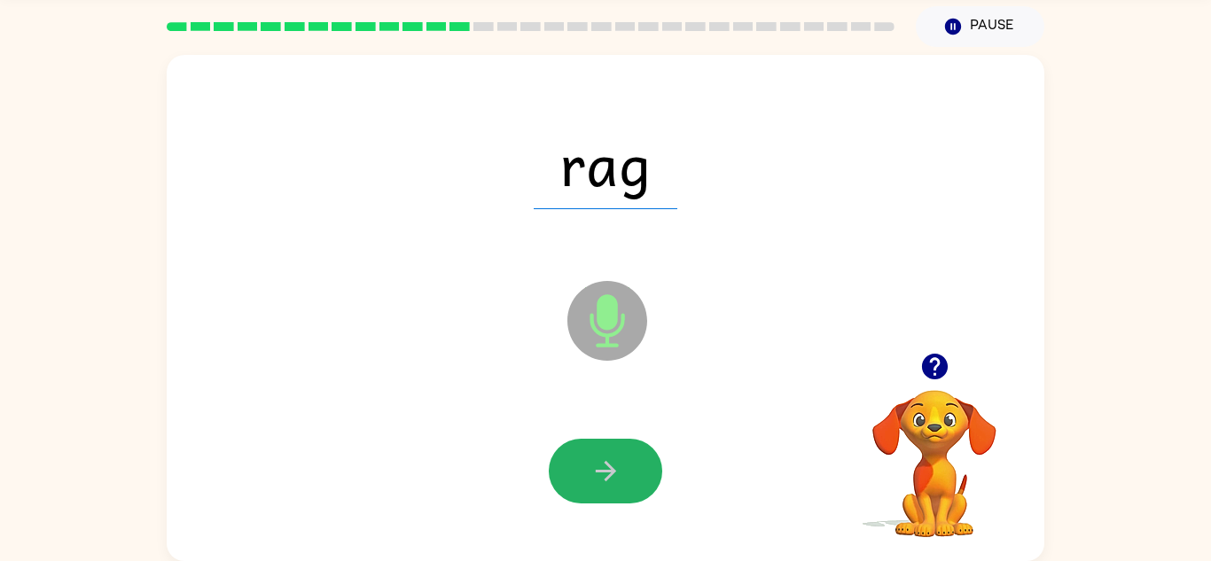
click at [622, 455] on button "button" at bounding box center [605, 471] width 113 height 65
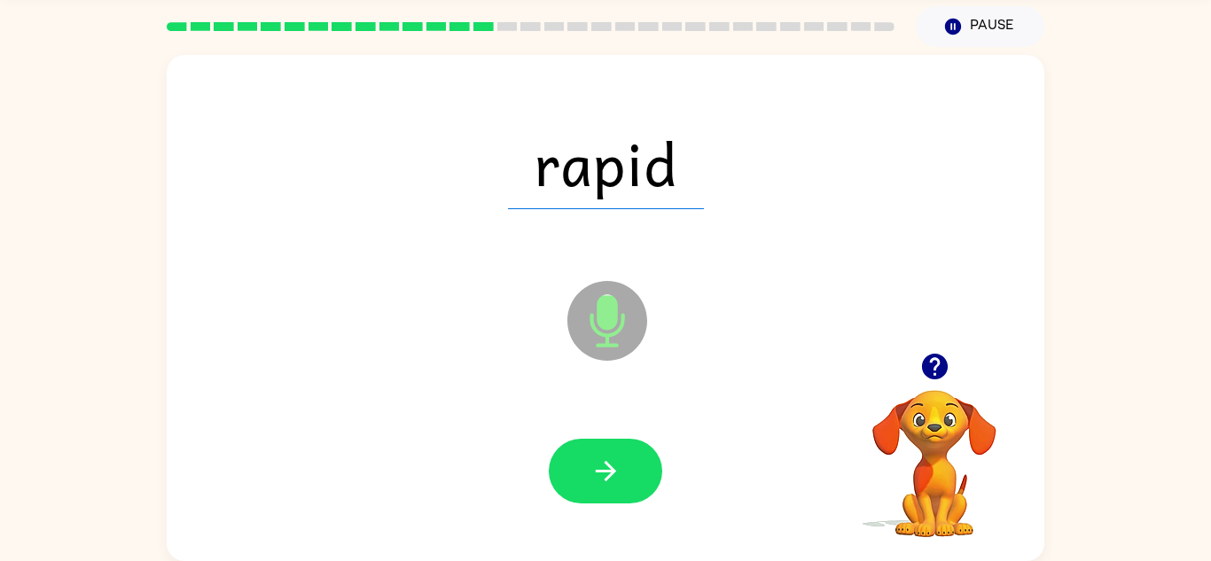
click at [622, 455] on button "button" at bounding box center [605, 471] width 113 height 65
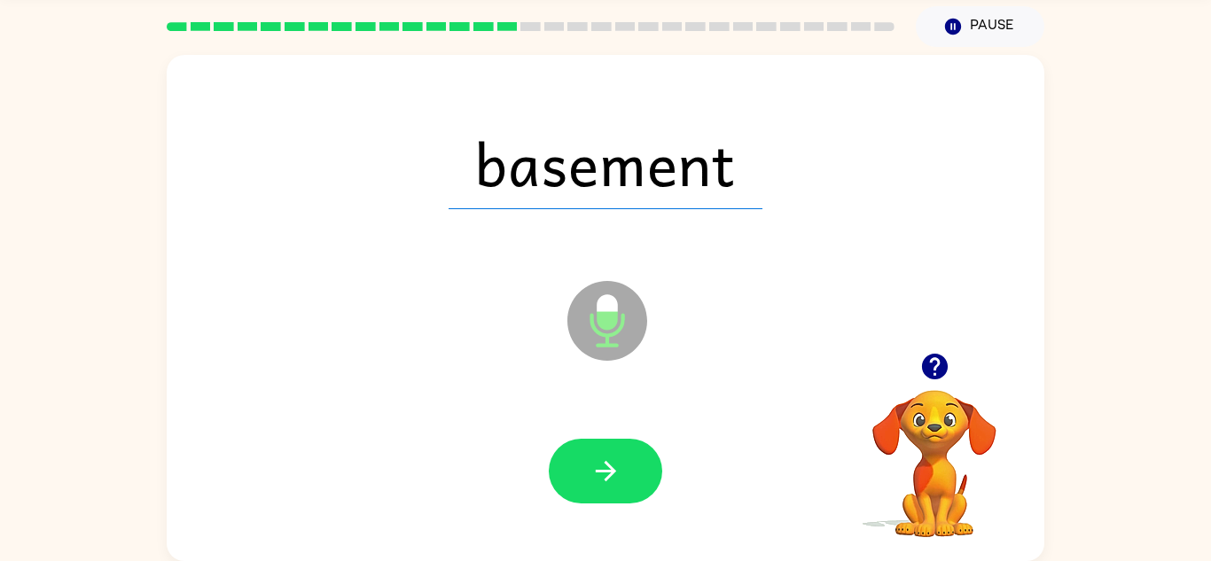
click at [622, 455] on button "button" at bounding box center [605, 471] width 113 height 65
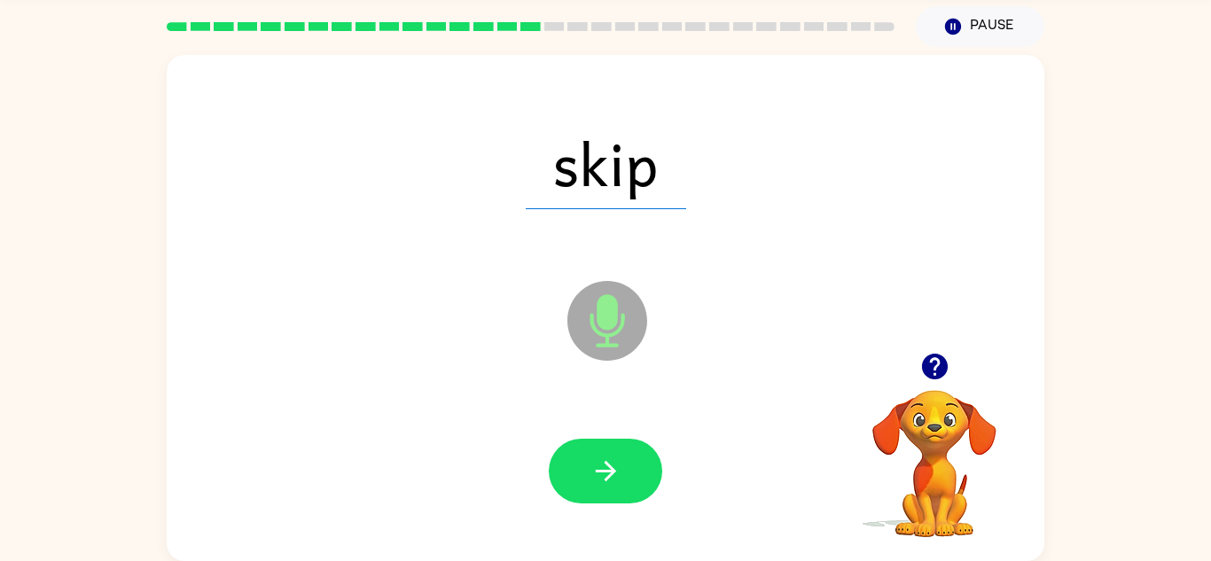
click at [622, 455] on button "button" at bounding box center [605, 471] width 113 height 65
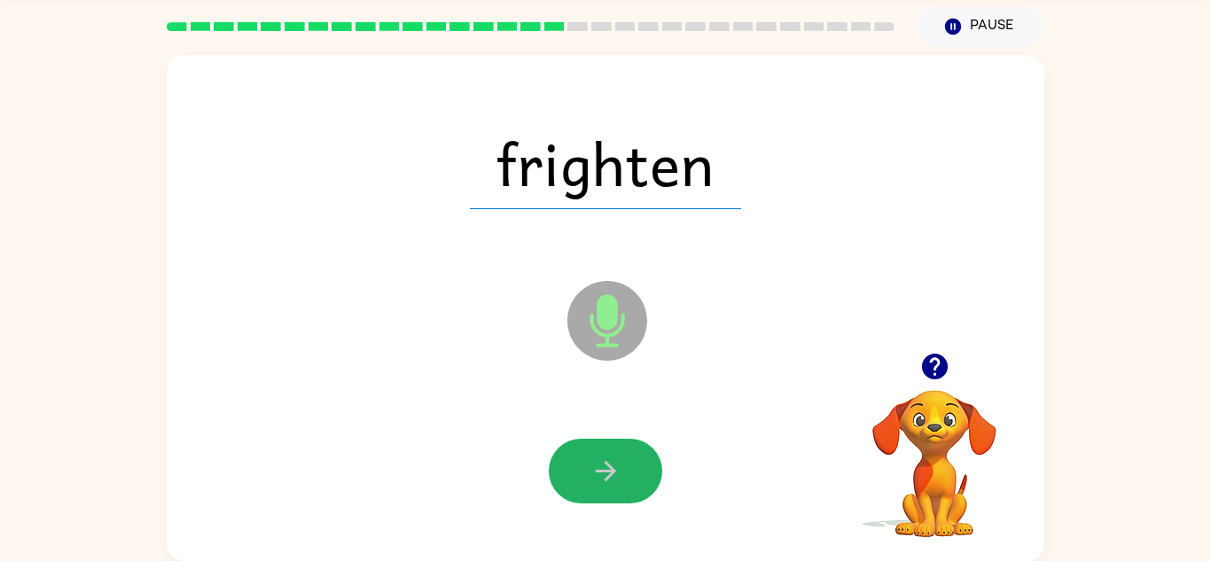
click at [622, 455] on button "button" at bounding box center [605, 471] width 113 height 65
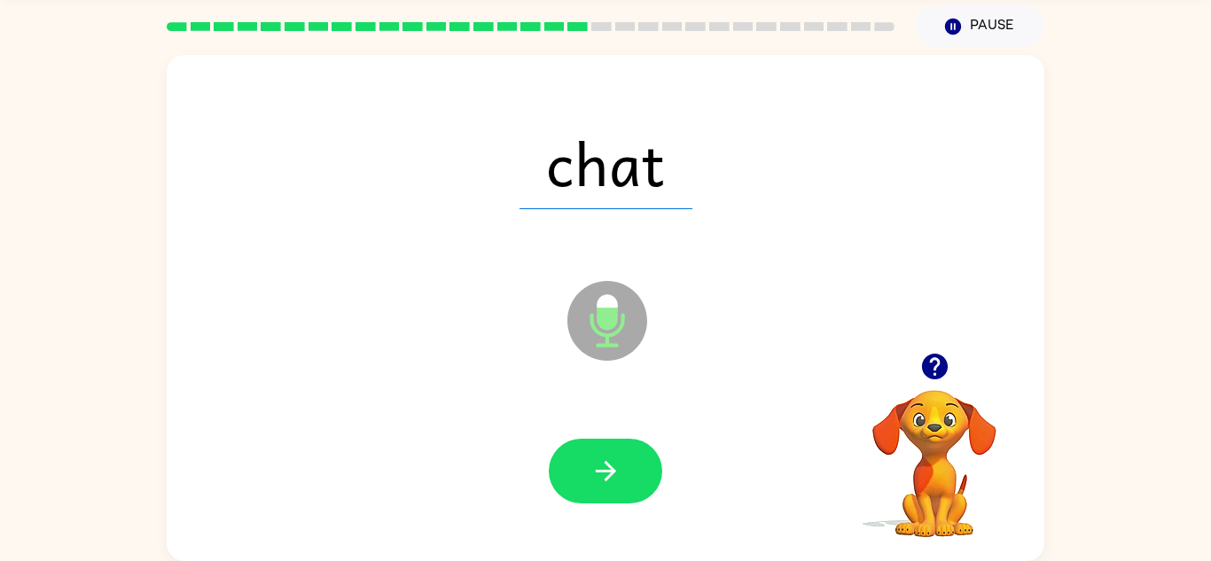
click at [622, 455] on button "button" at bounding box center [605, 471] width 113 height 65
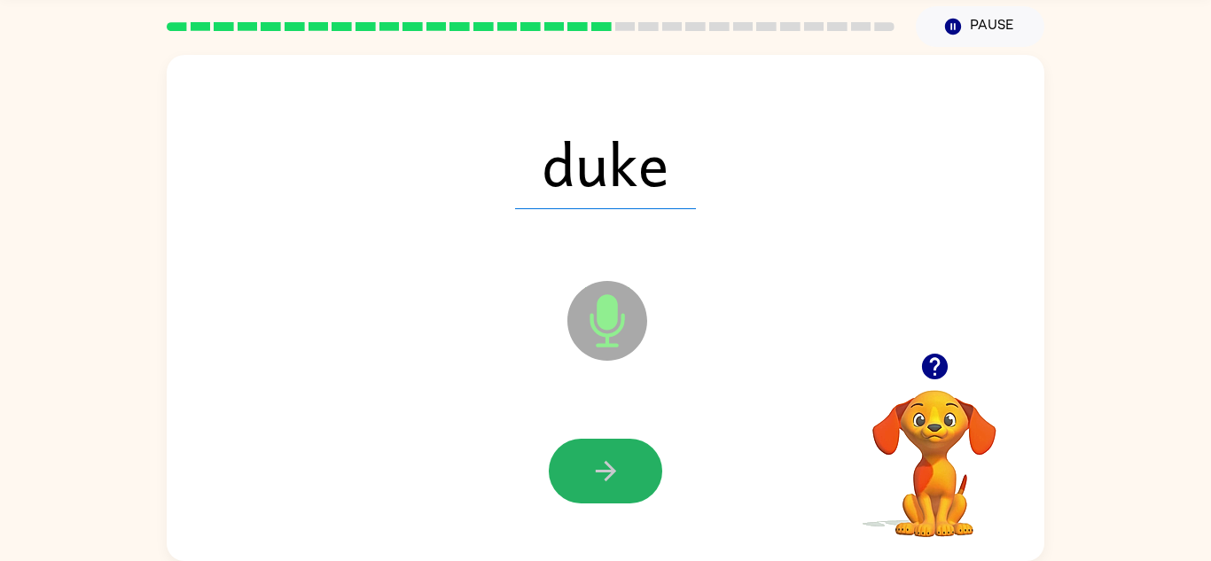
click at [622, 455] on button "button" at bounding box center [605, 471] width 113 height 65
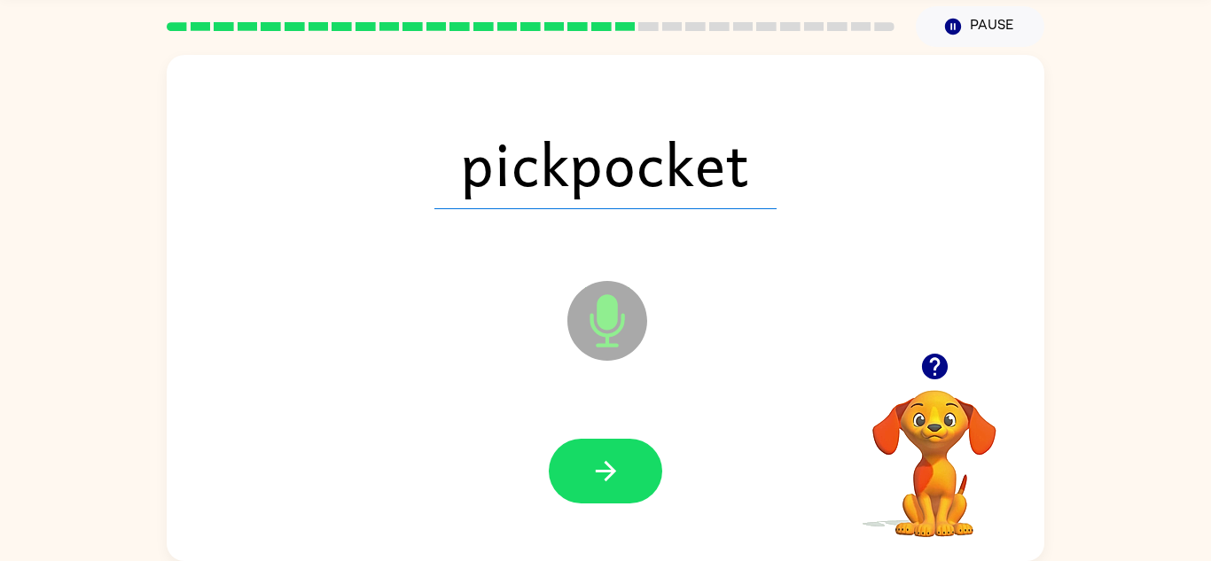
click at [622, 455] on button "button" at bounding box center [605, 471] width 113 height 65
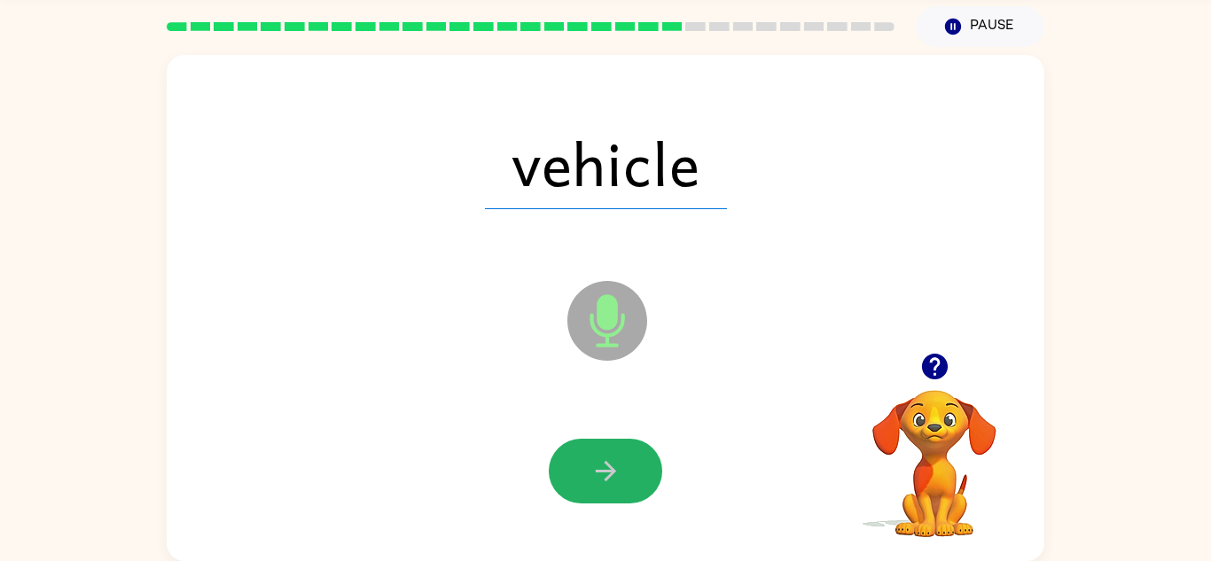
click at [622, 455] on button "button" at bounding box center [605, 471] width 113 height 65
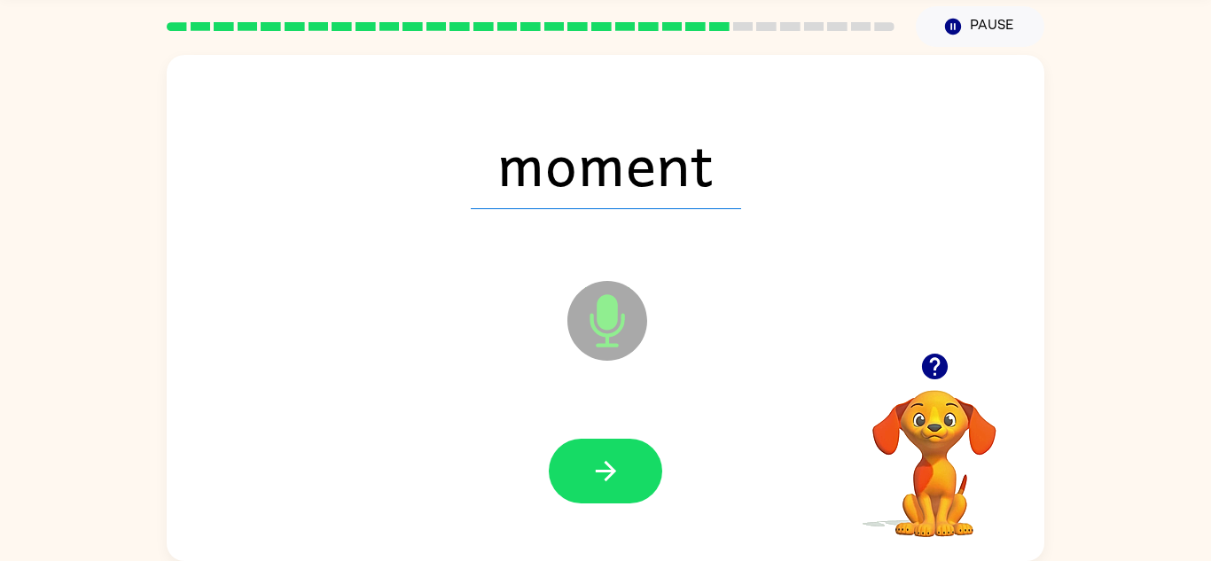
click at [622, 455] on button "button" at bounding box center [605, 471] width 113 height 65
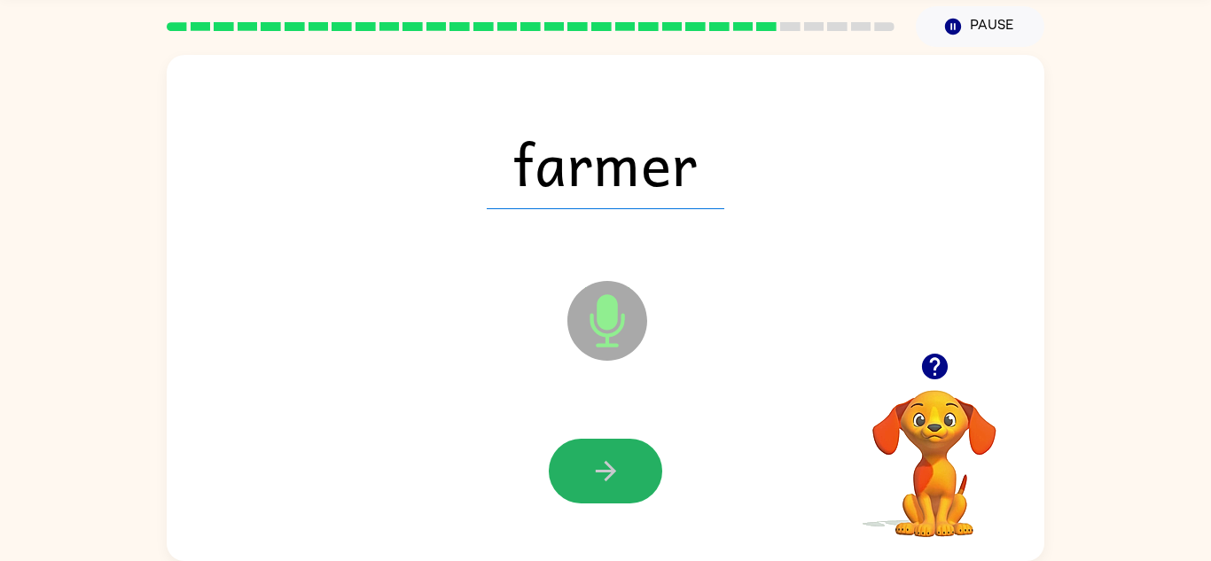
click at [622, 455] on button "button" at bounding box center [605, 471] width 113 height 65
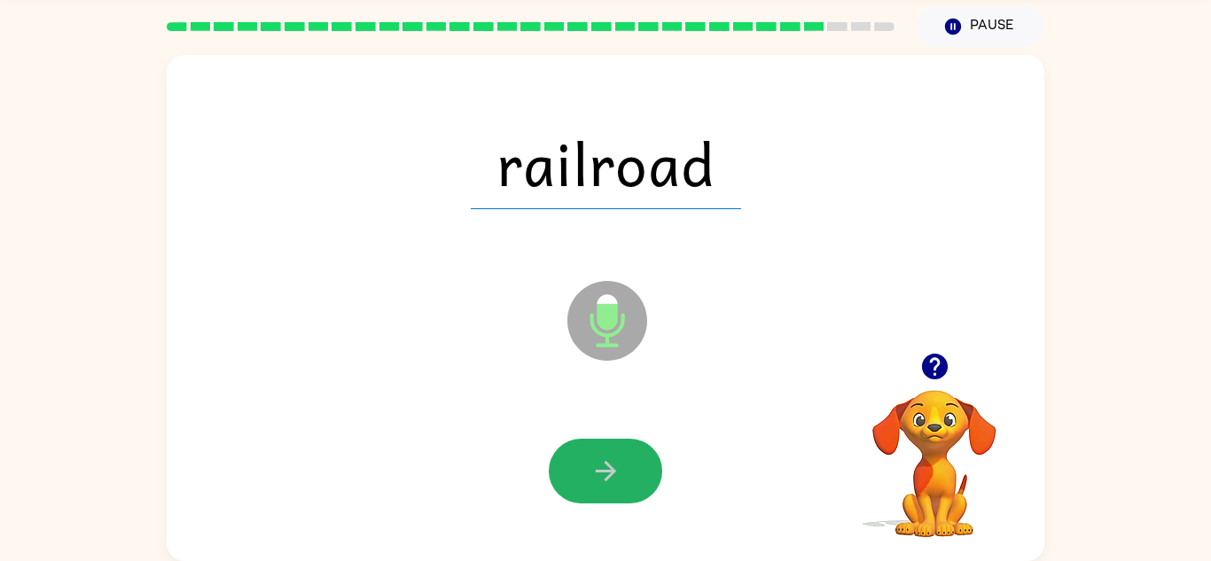
click at [622, 455] on button "button" at bounding box center [605, 471] width 113 height 65
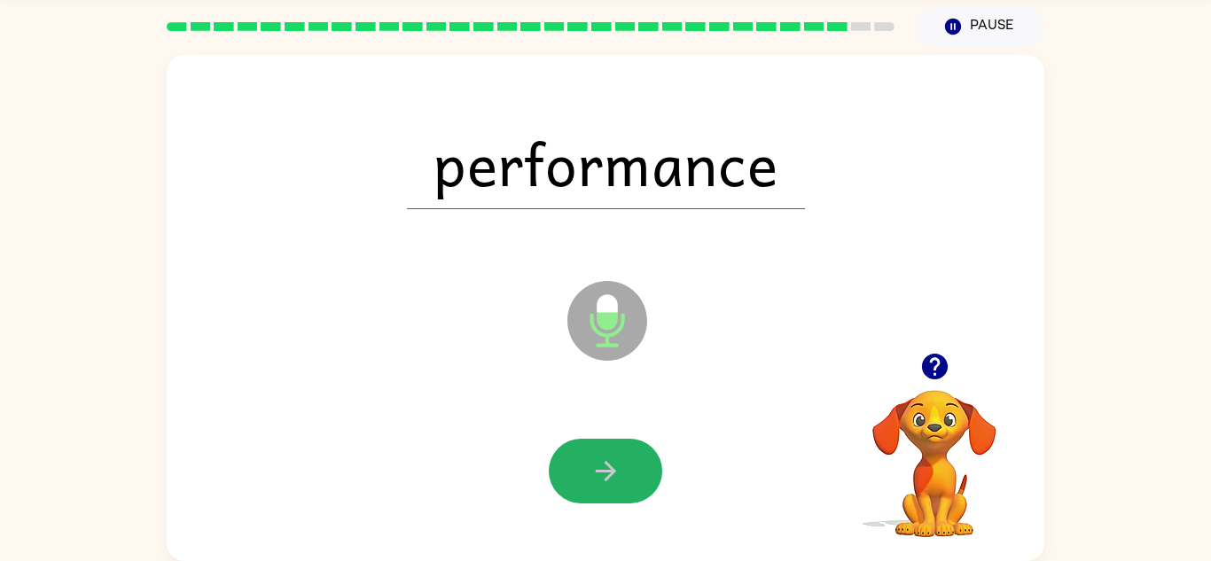
click at [622, 455] on button "button" at bounding box center [605, 471] width 113 height 65
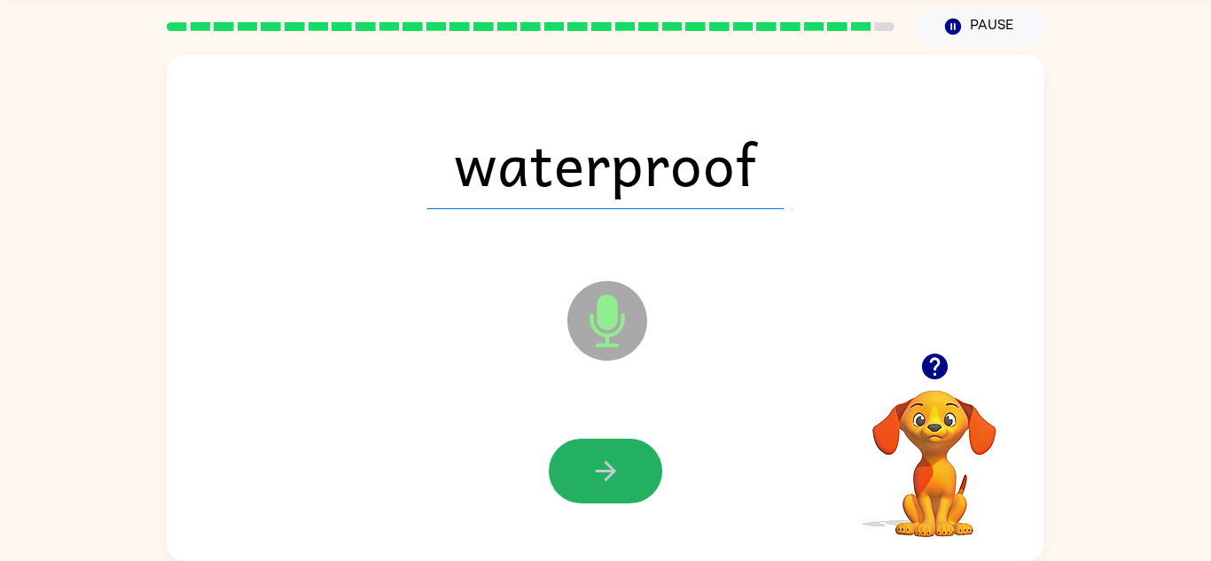
click at [622, 455] on button "button" at bounding box center [605, 471] width 113 height 65
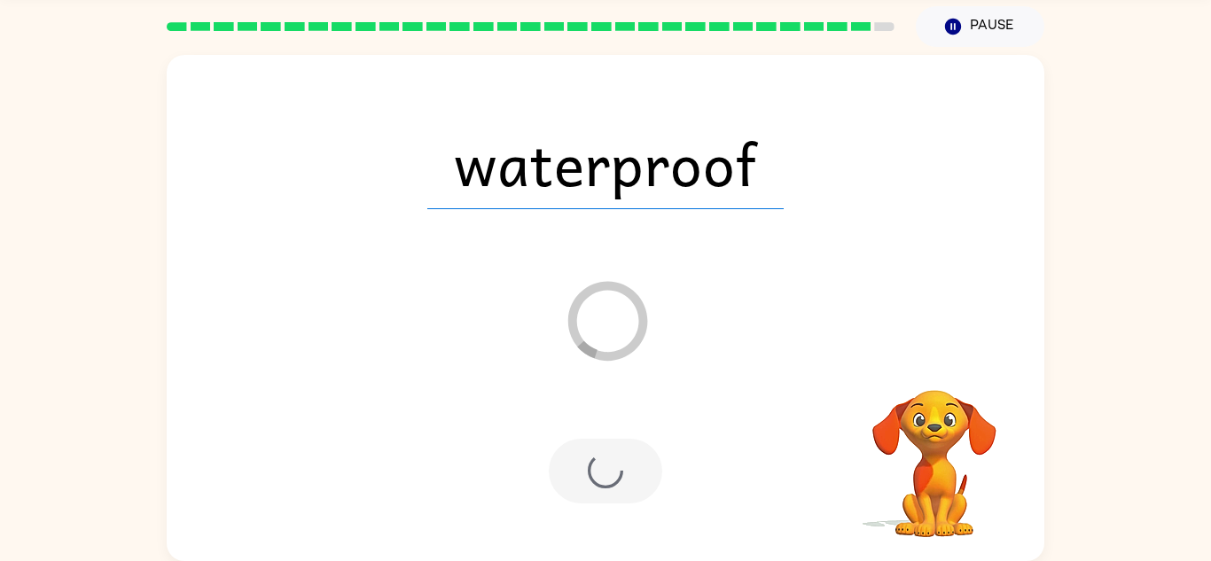
scroll to position [30, 0]
